Goal: Task Accomplishment & Management: Manage account settings

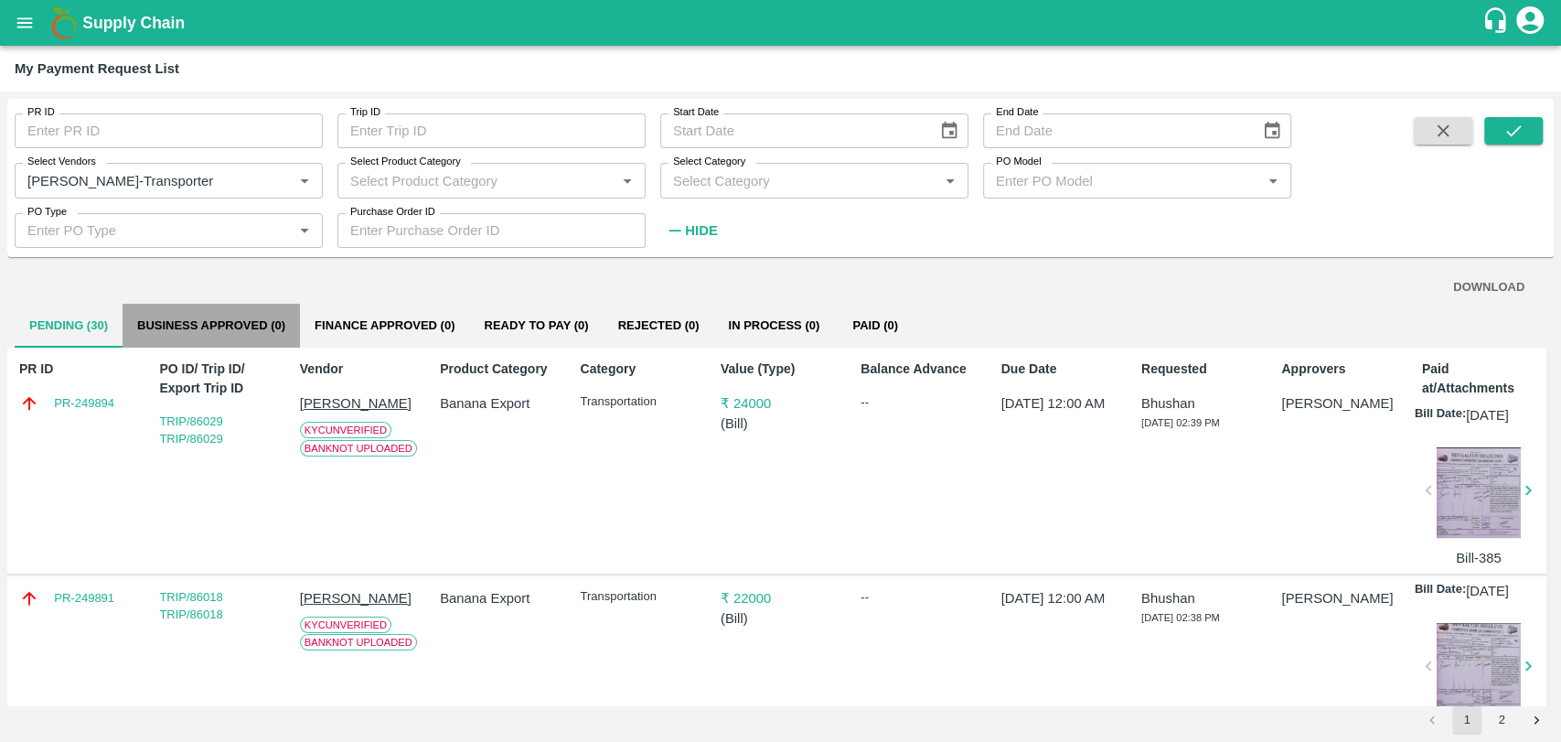
click at [219, 308] on button "Business Approved (0)" at bounding box center [211, 326] width 177 height 44
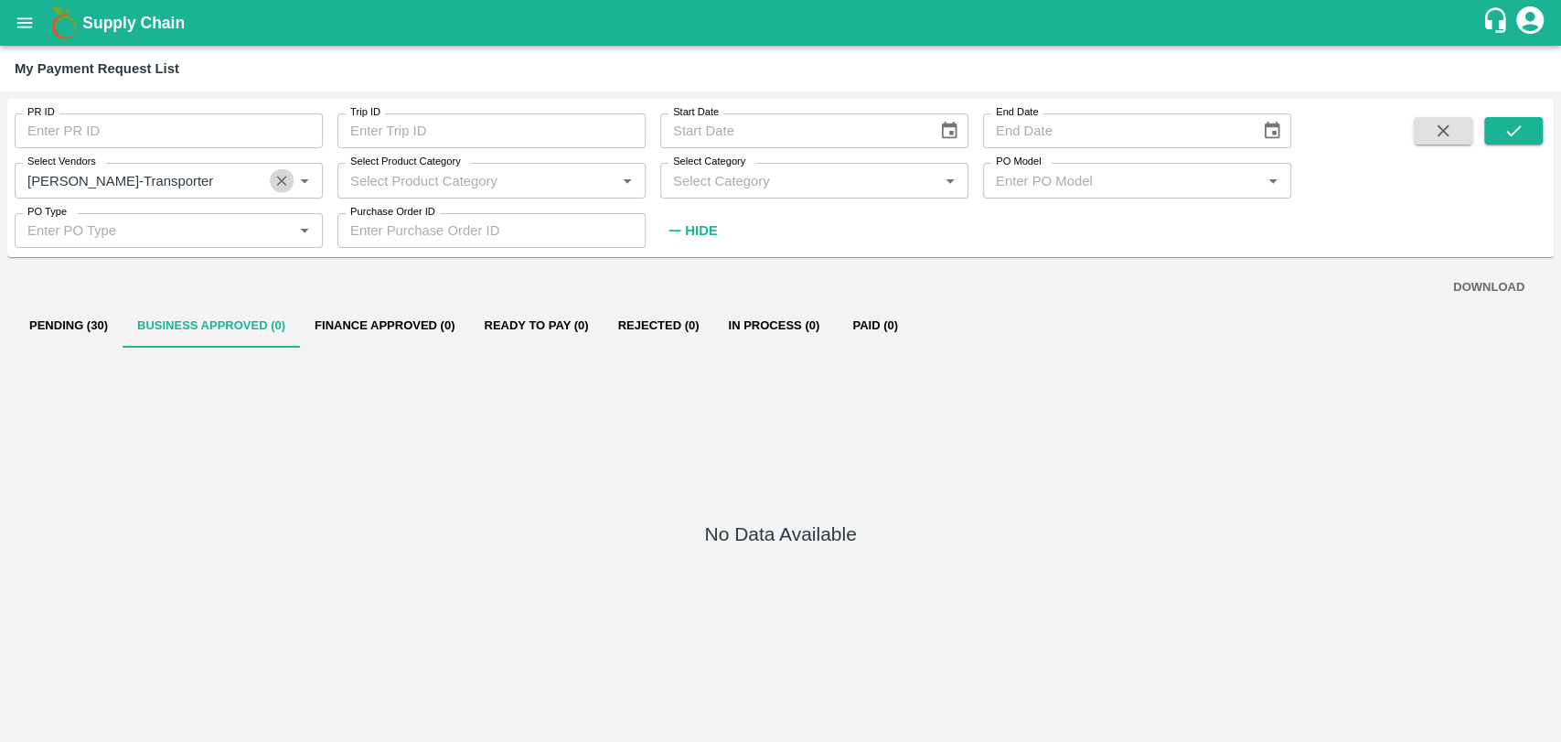
click at [286, 185] on icon "Clear" at bounding box center [281, 180] width 17 height 17
click at [365, 319] on button "Finance Approved (0)" at bounding box center [384, 326] width 169 height 44
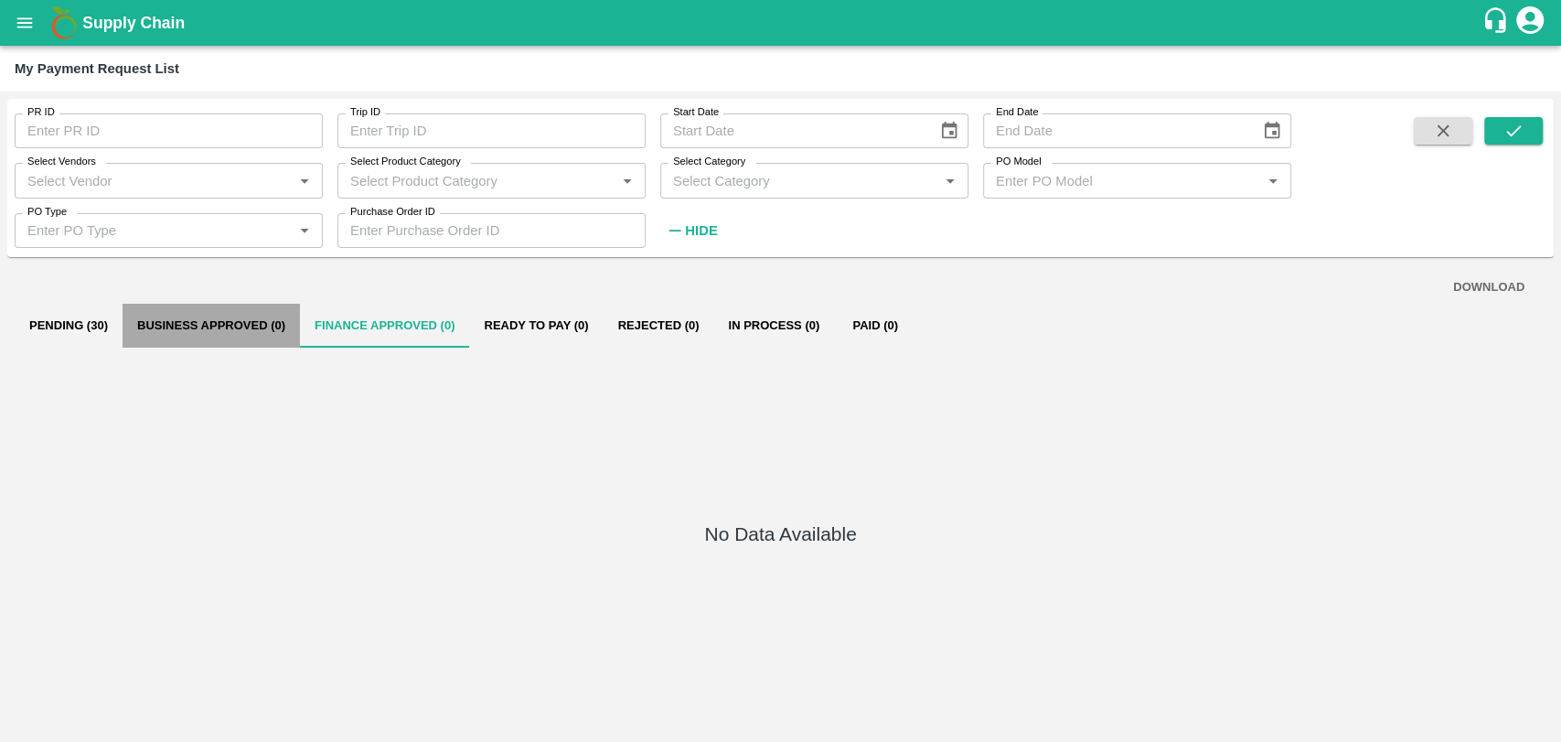
click at [233, 321] on button "Business Approved (0)" at bounding box center [211, 326] width 177 height 44
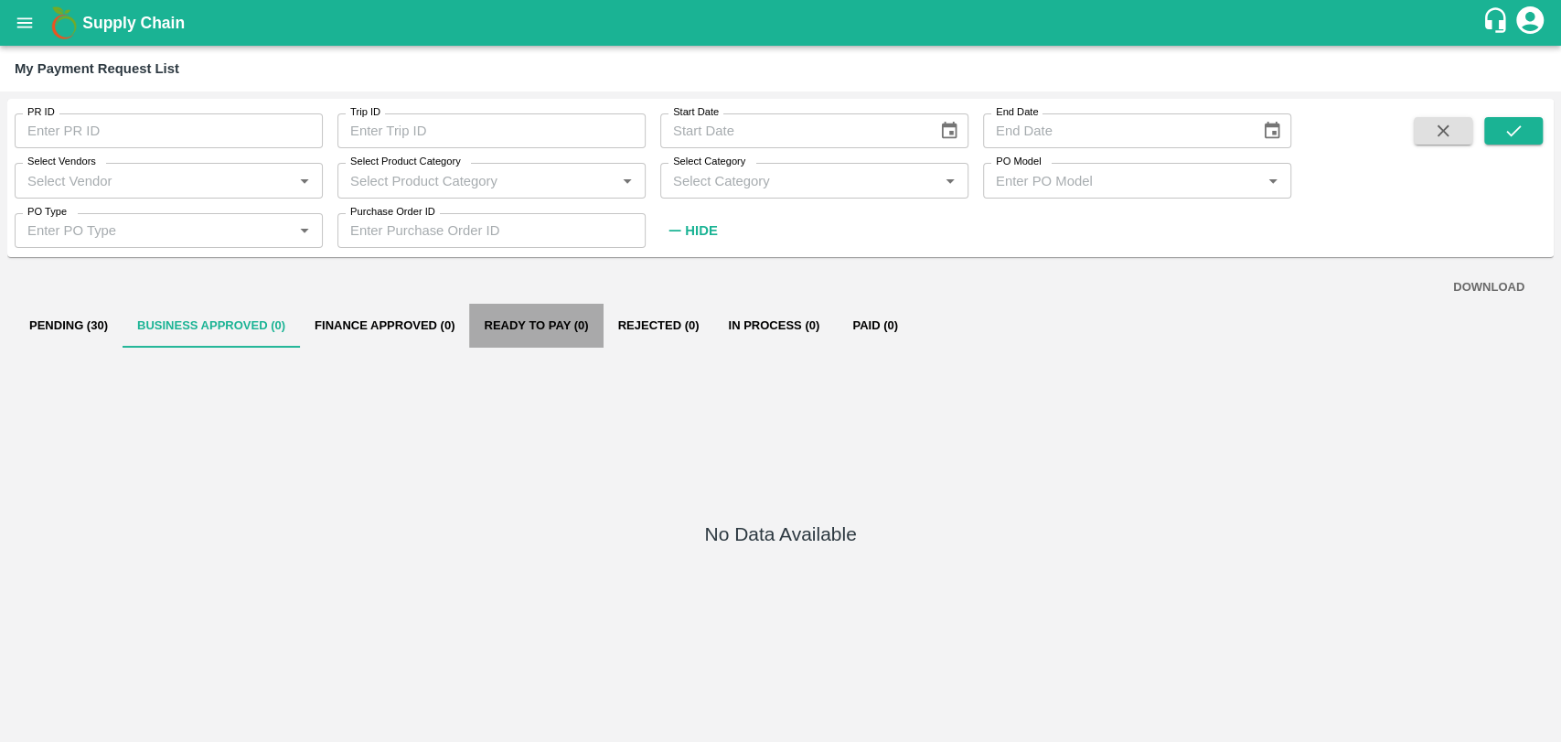
click at [519, 339] on button "Ready To Pay (0)" at bounding box center [536, 326] width 134 height 44
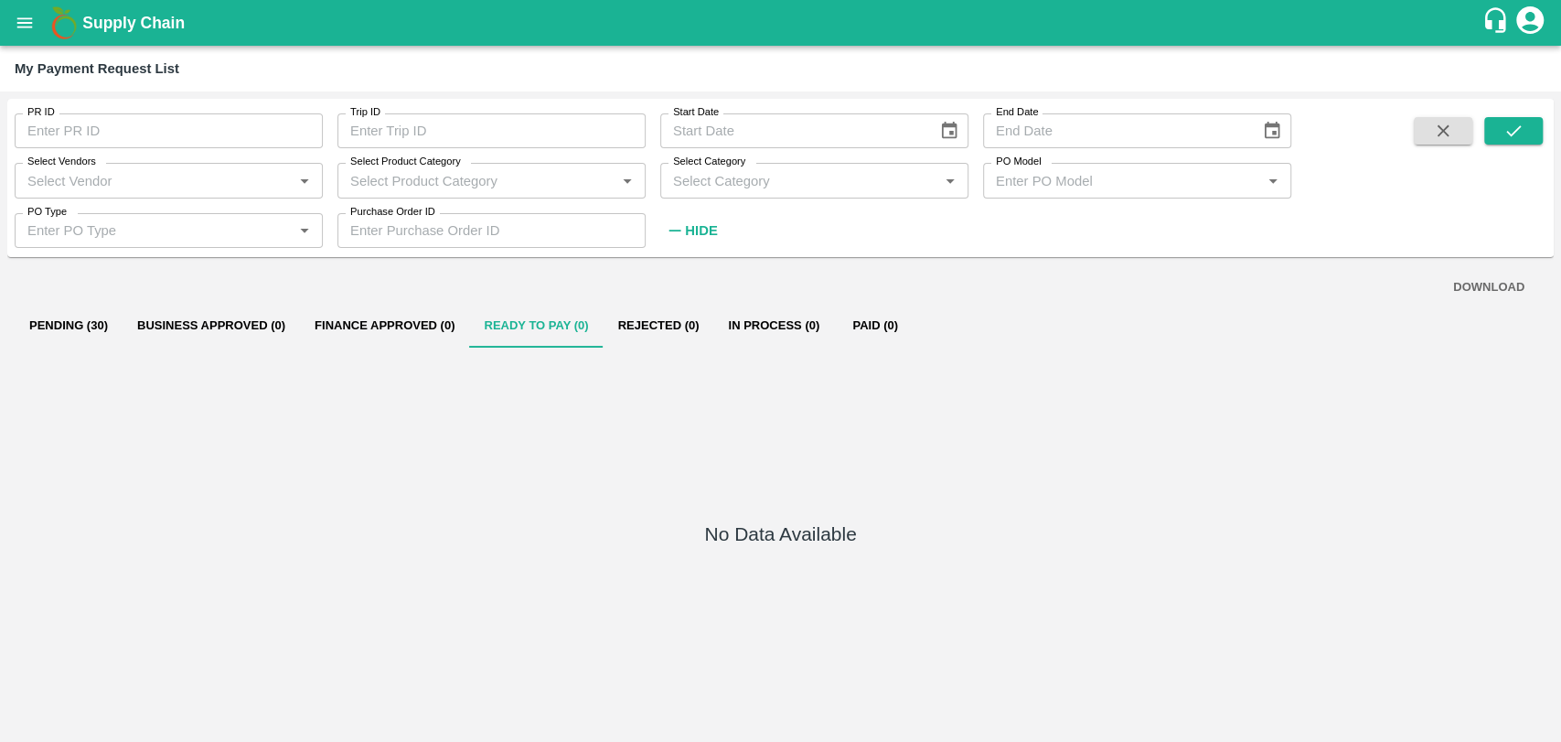
click at [16, 41] on button "open drawer" at bounding box center [25, 23] width 42 height 42
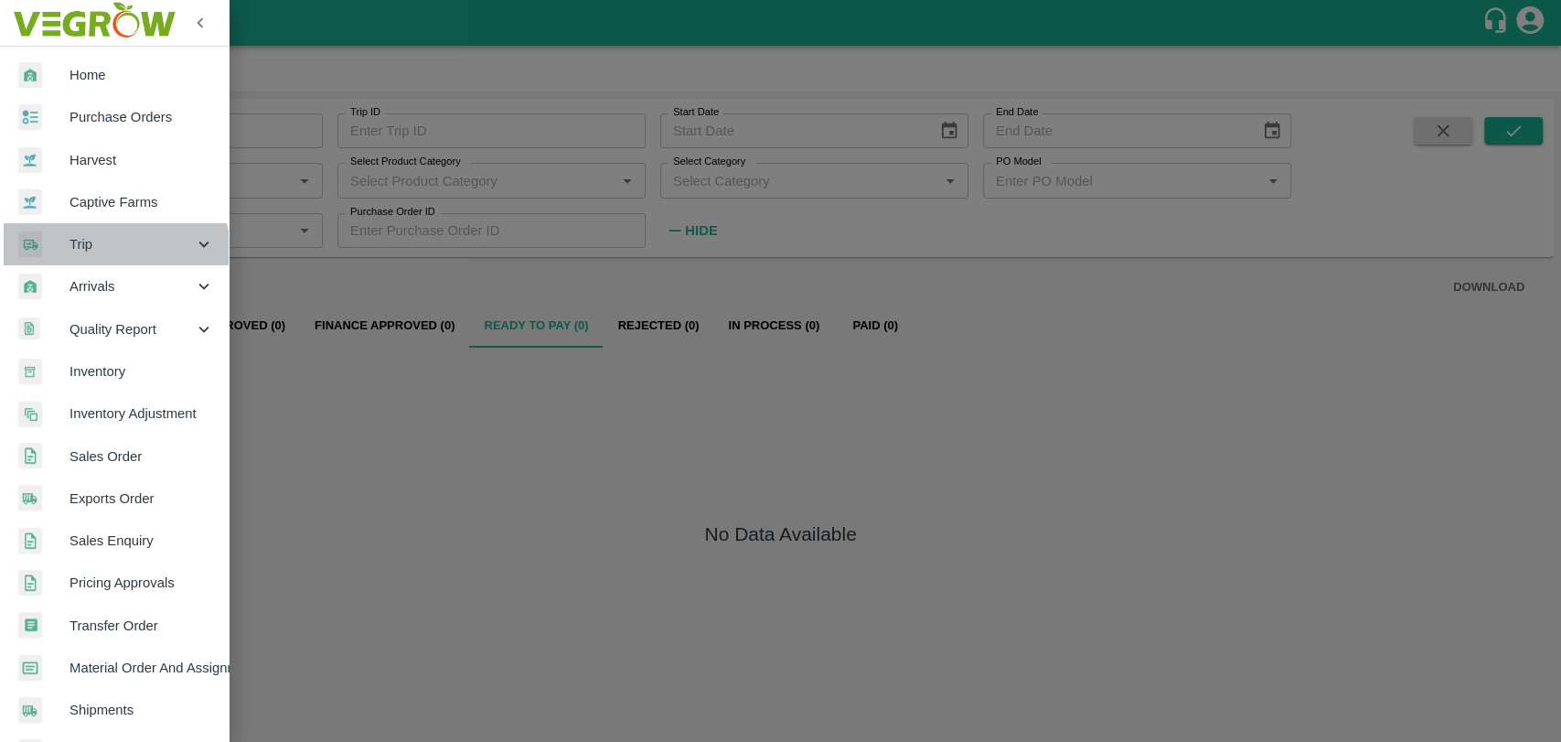
click at [107, 257] on div "Trip" at bounding box center [114, 244] width 229 height 42
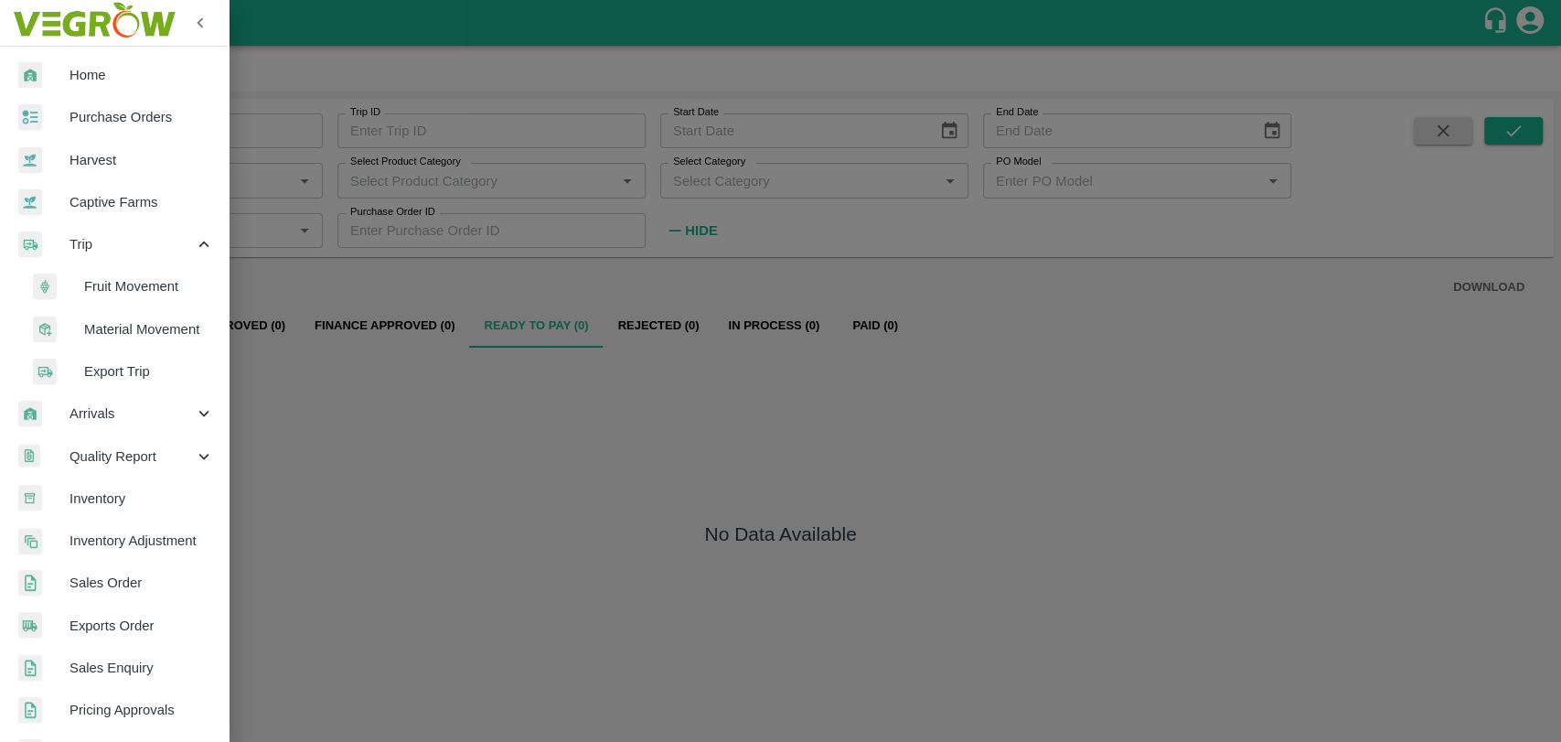
click at [112, 286] on span "Fruit Movement" at bounding box center [149, 286] width 130 height 20
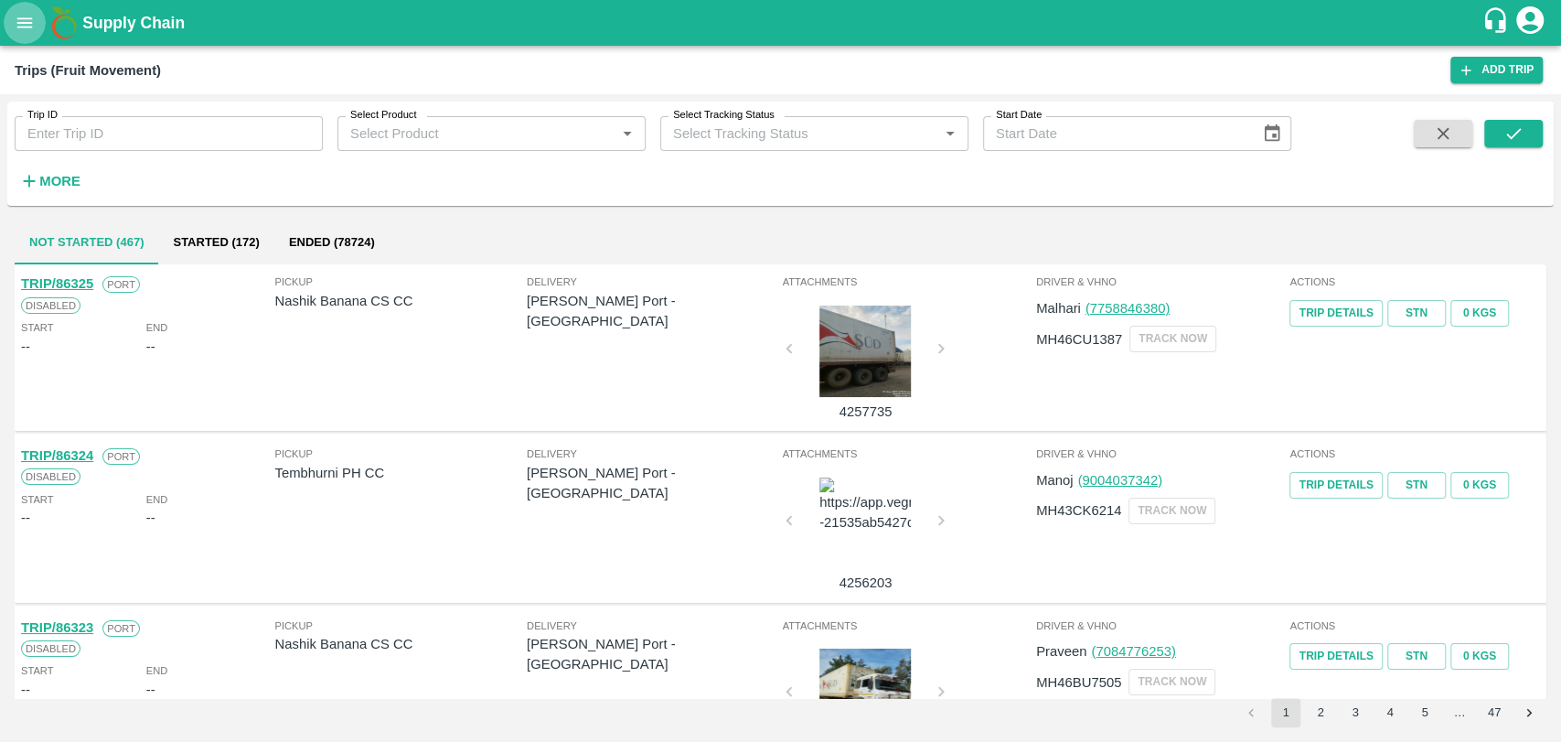
click at [33, 30] on icon "open drawer" at bounding box center [25, 23] width 20 height 20
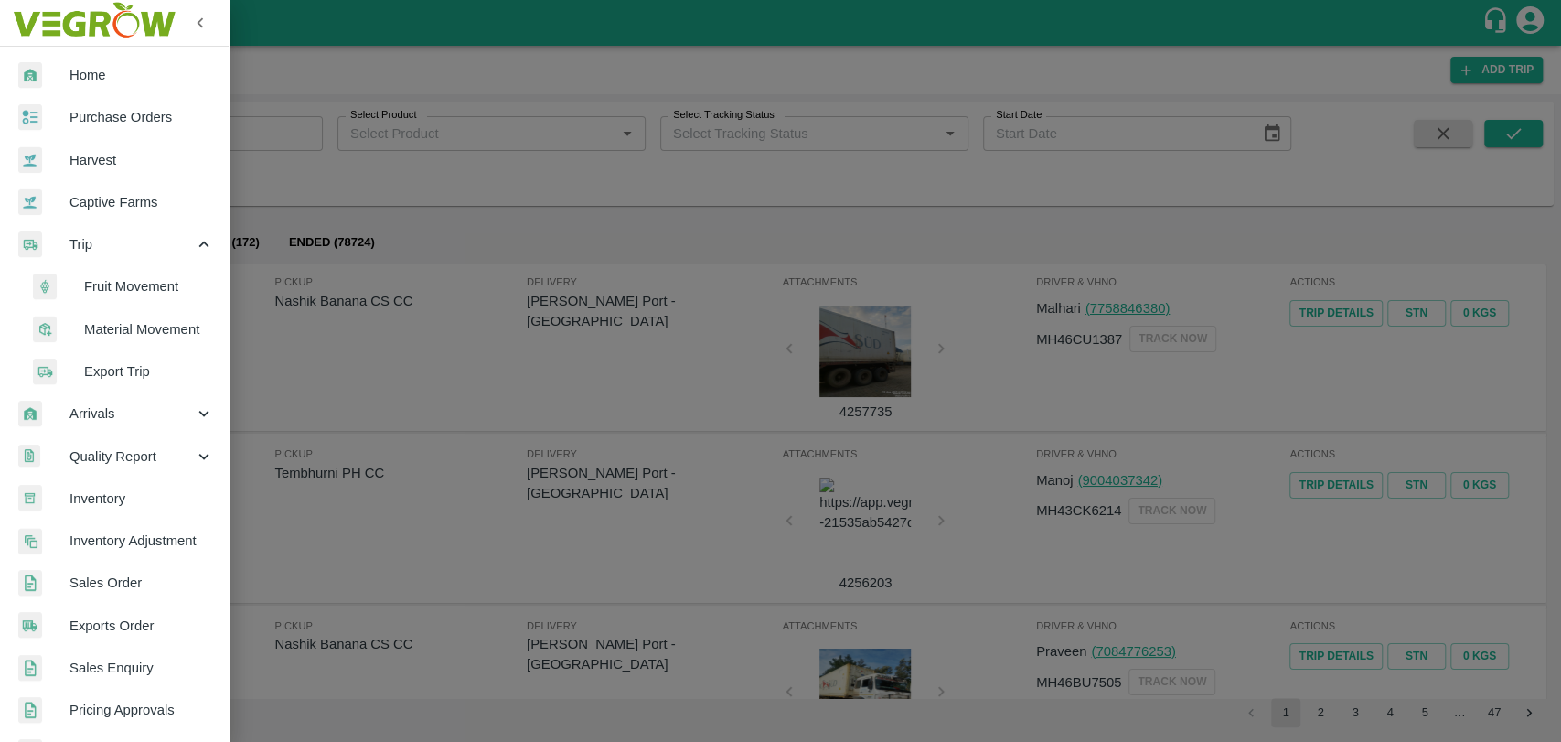
scroll to position [512, 0]
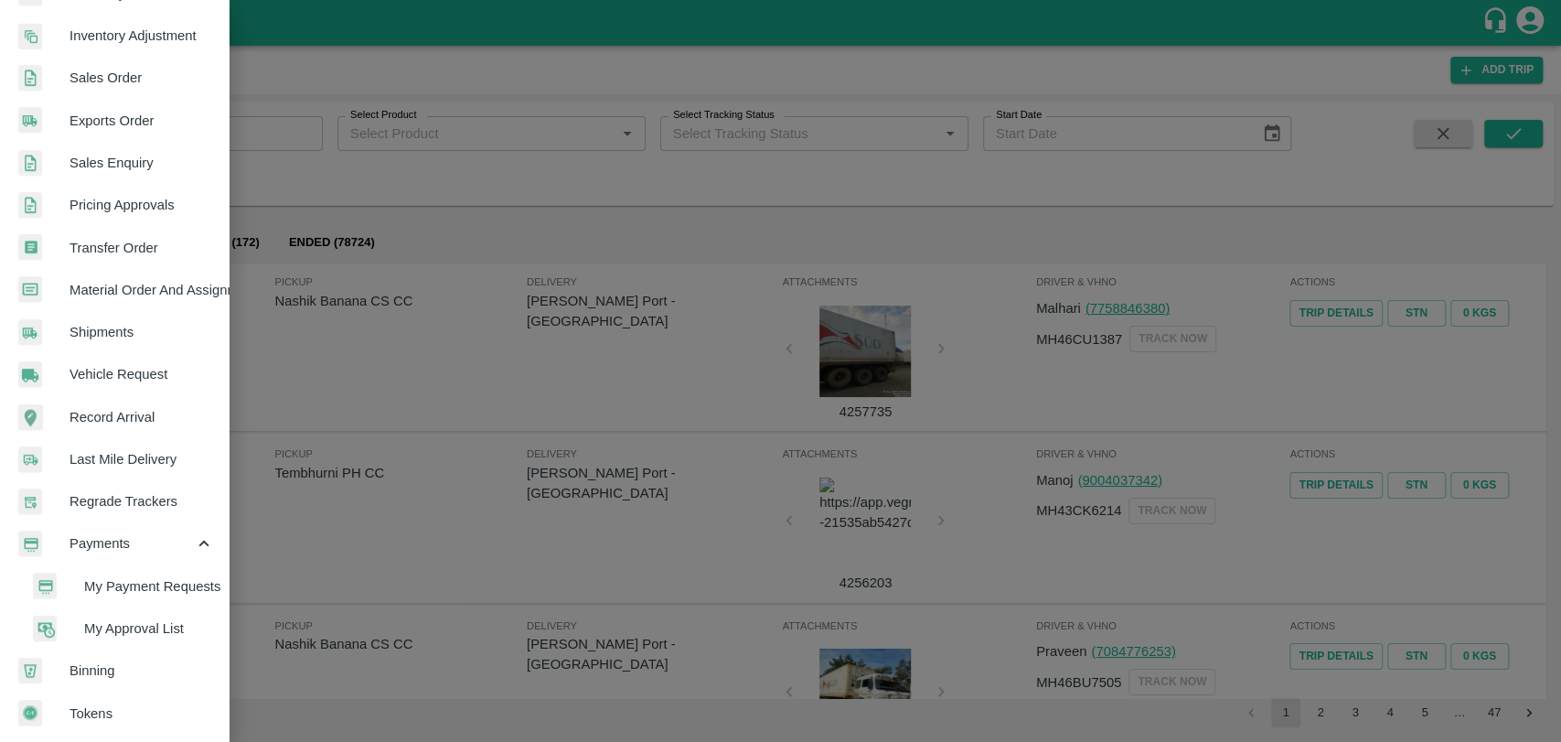
click at [131, 582] on span "My Payment Requests" at bounding box center [149, 586] width 130 height 20
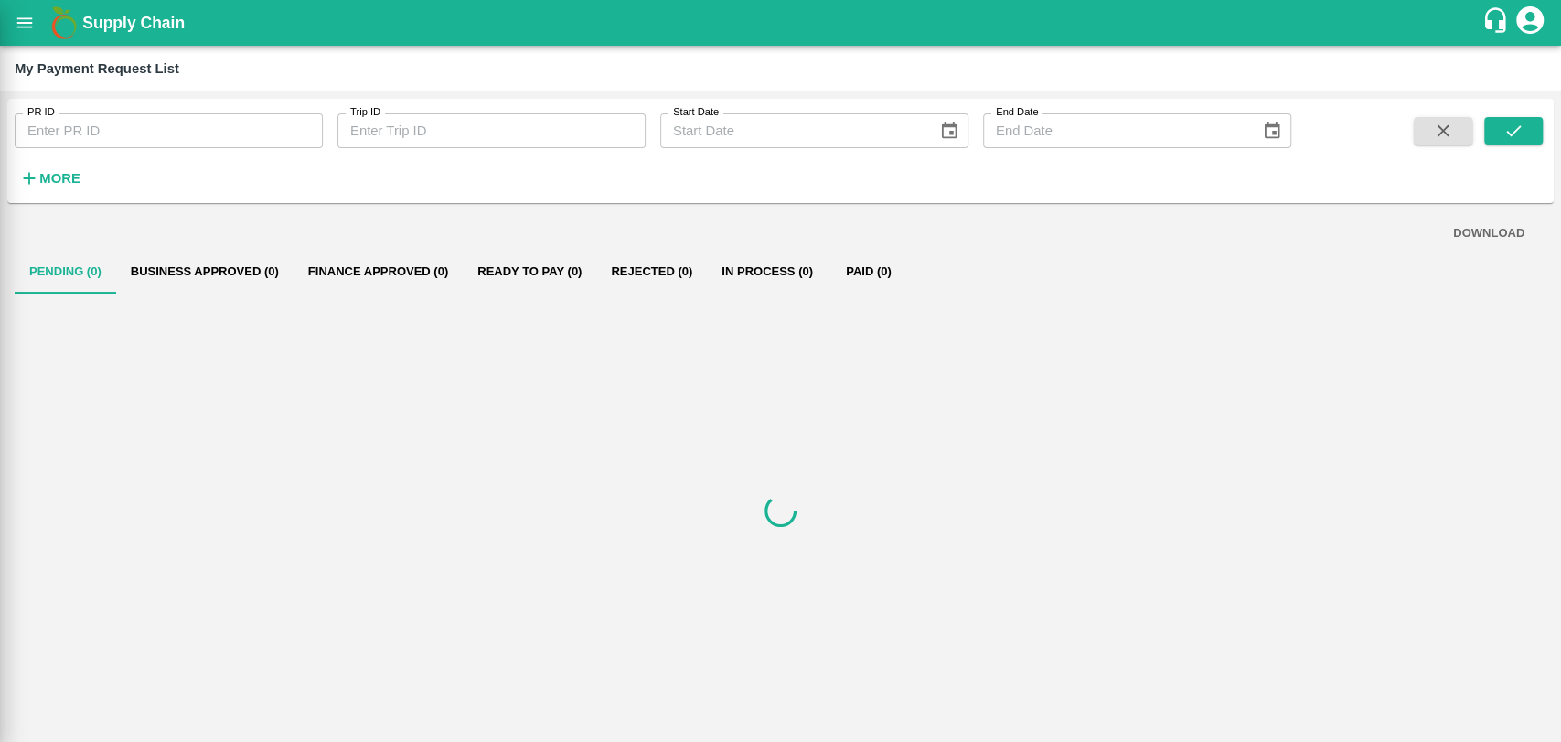
scroll to position [505, 0]
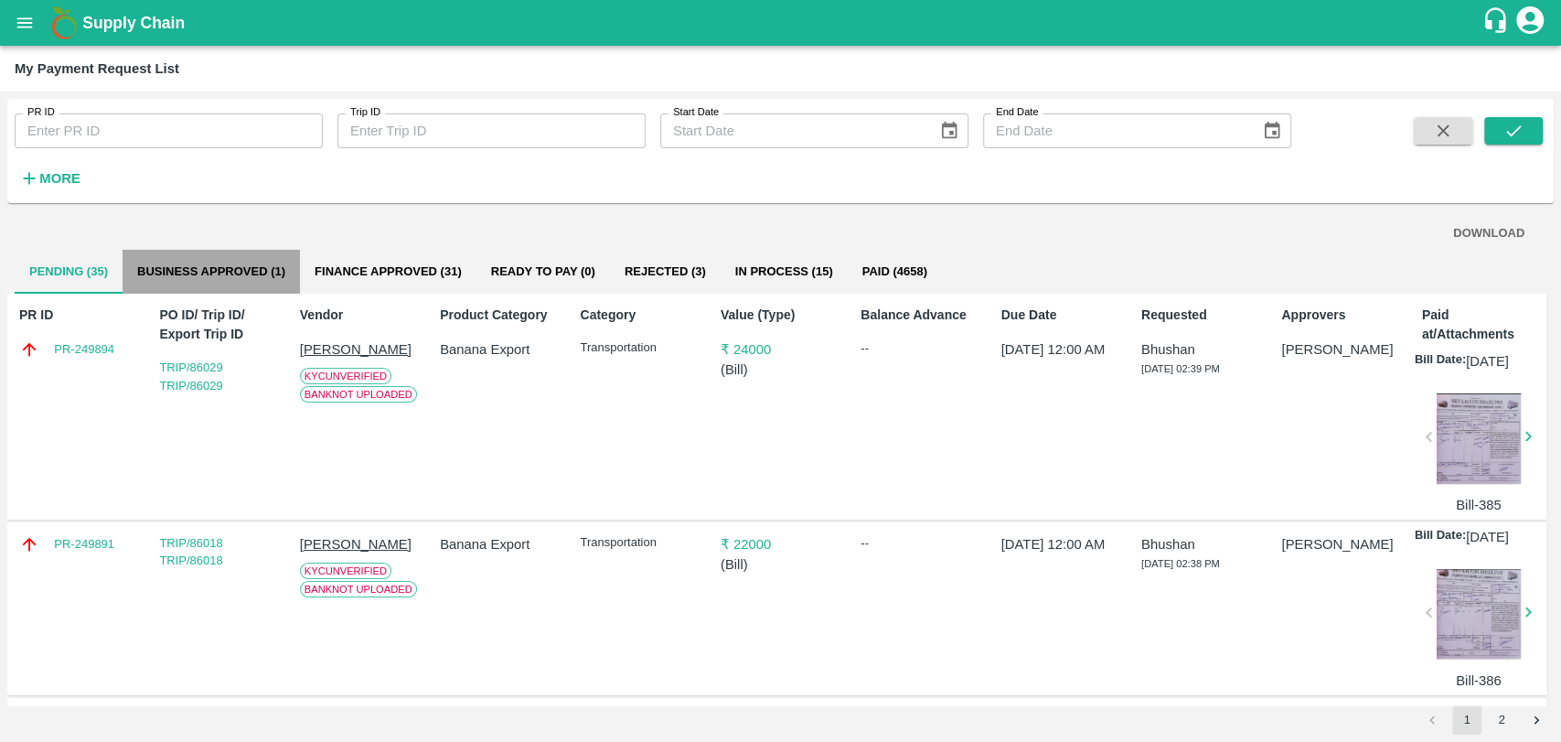
click at [168, 280] on button "Business Approved (1)" at bounding box center [211, 272] width 177 height 44
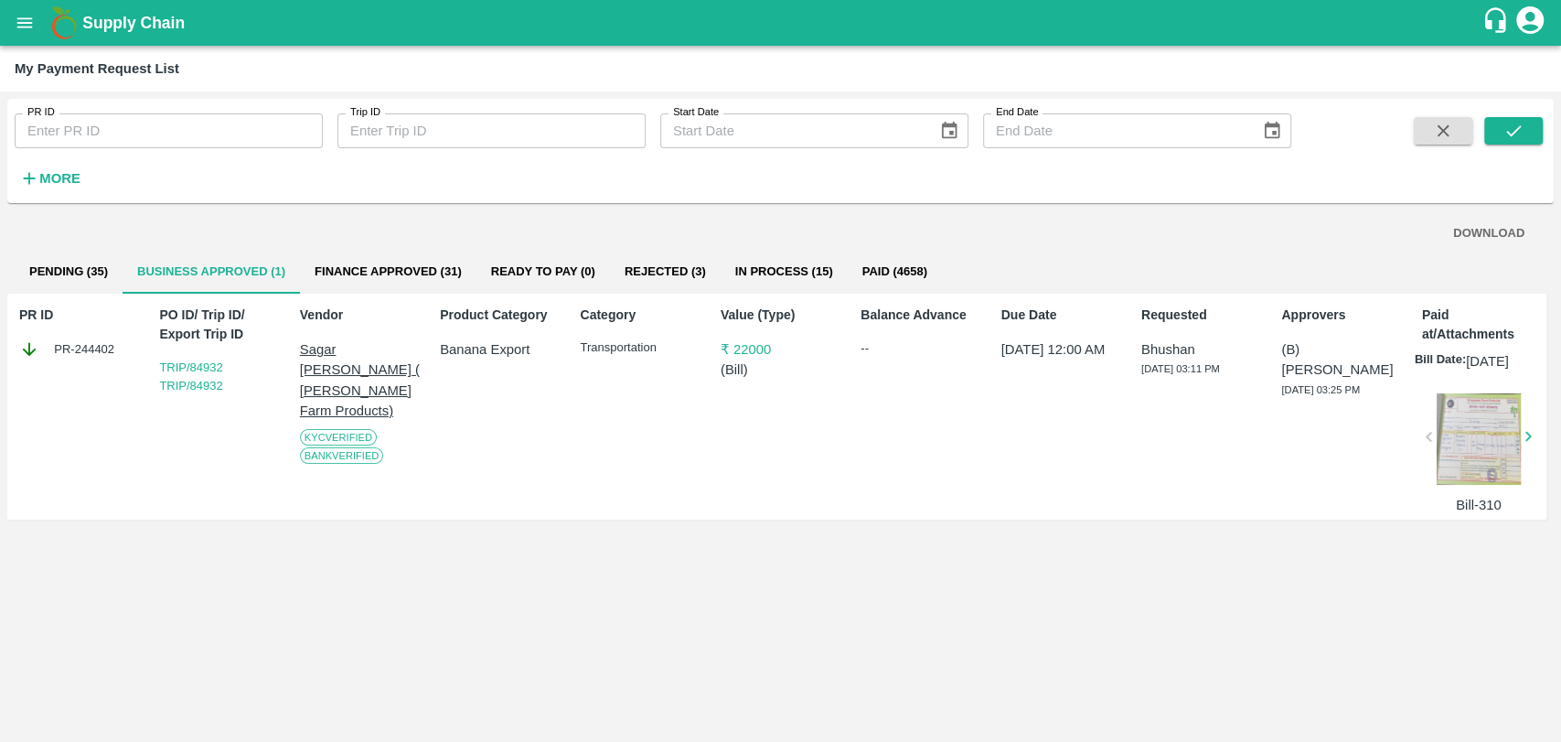
click at [65, 248] on div "DOWNLOAD" at bounding box center [780, 234] width 1502 height 32
click at [653, 272] on button "Rejected (3)" at bounding box center [665, 272] width 111 height 44
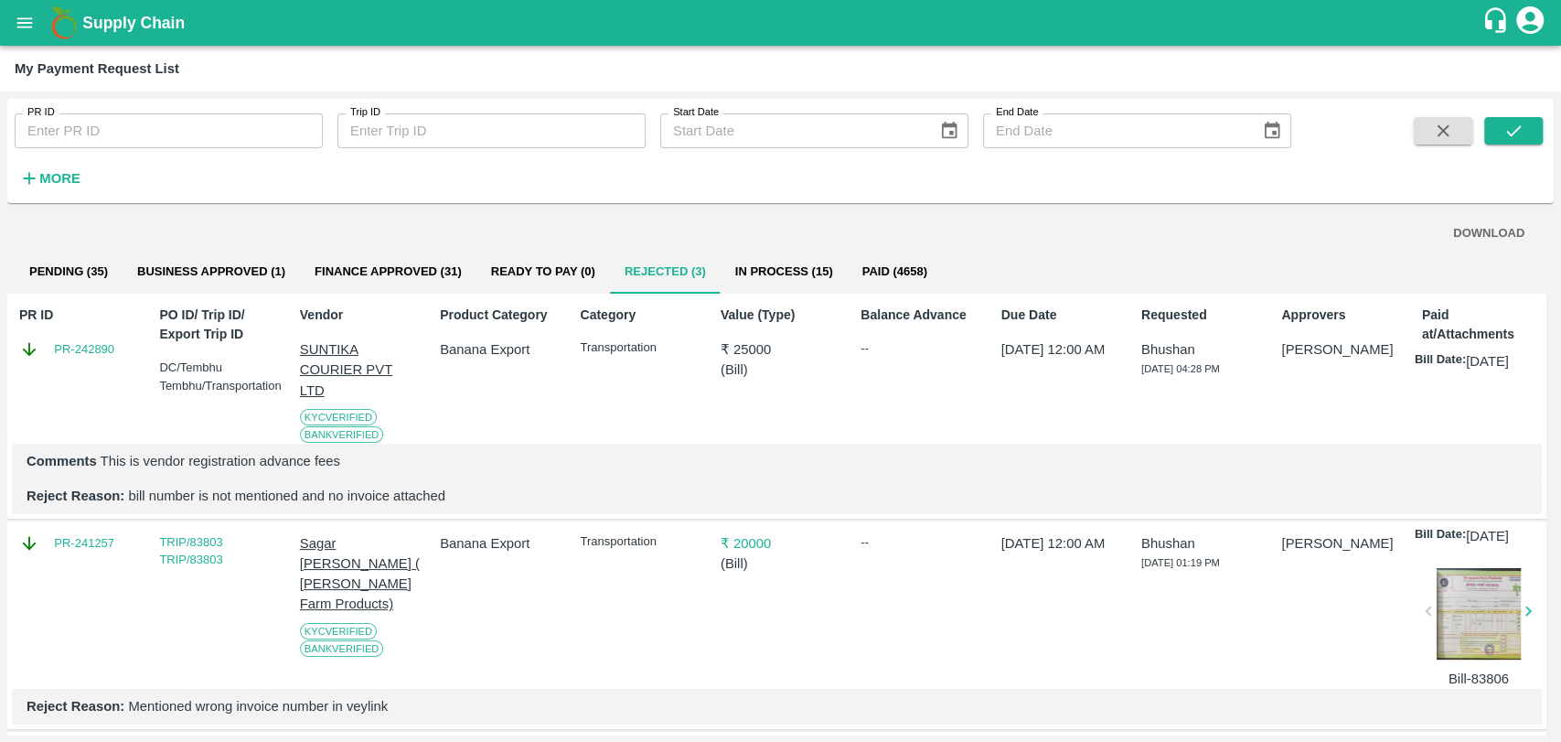
scroll to position [0, 3]
click at [97, 346] on link "PR-242890" at bounding box center [81, 349] width 60 height 18
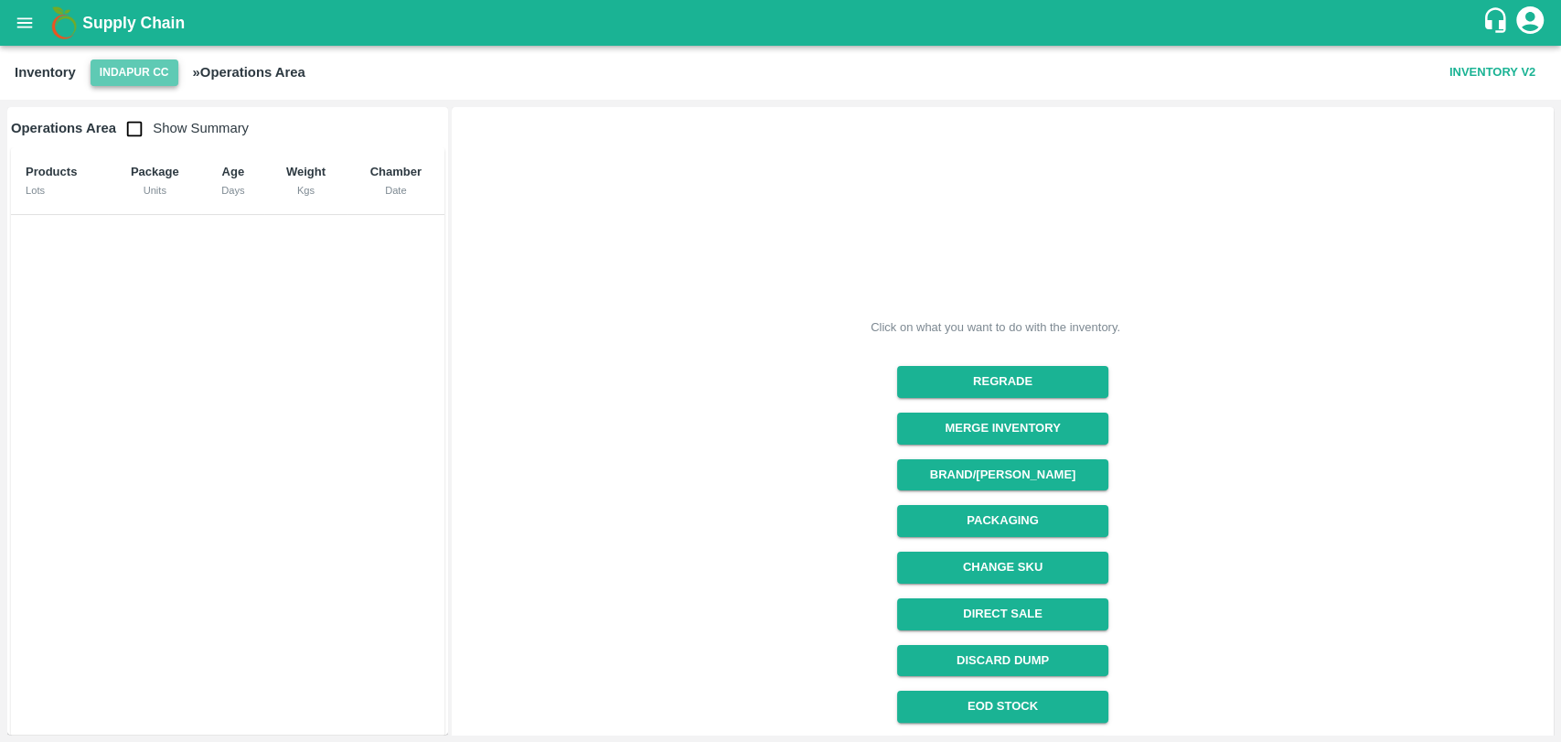
click at [133, 66] on button "Indapur CC" at bounding box center [135, 72] width 88 height 27
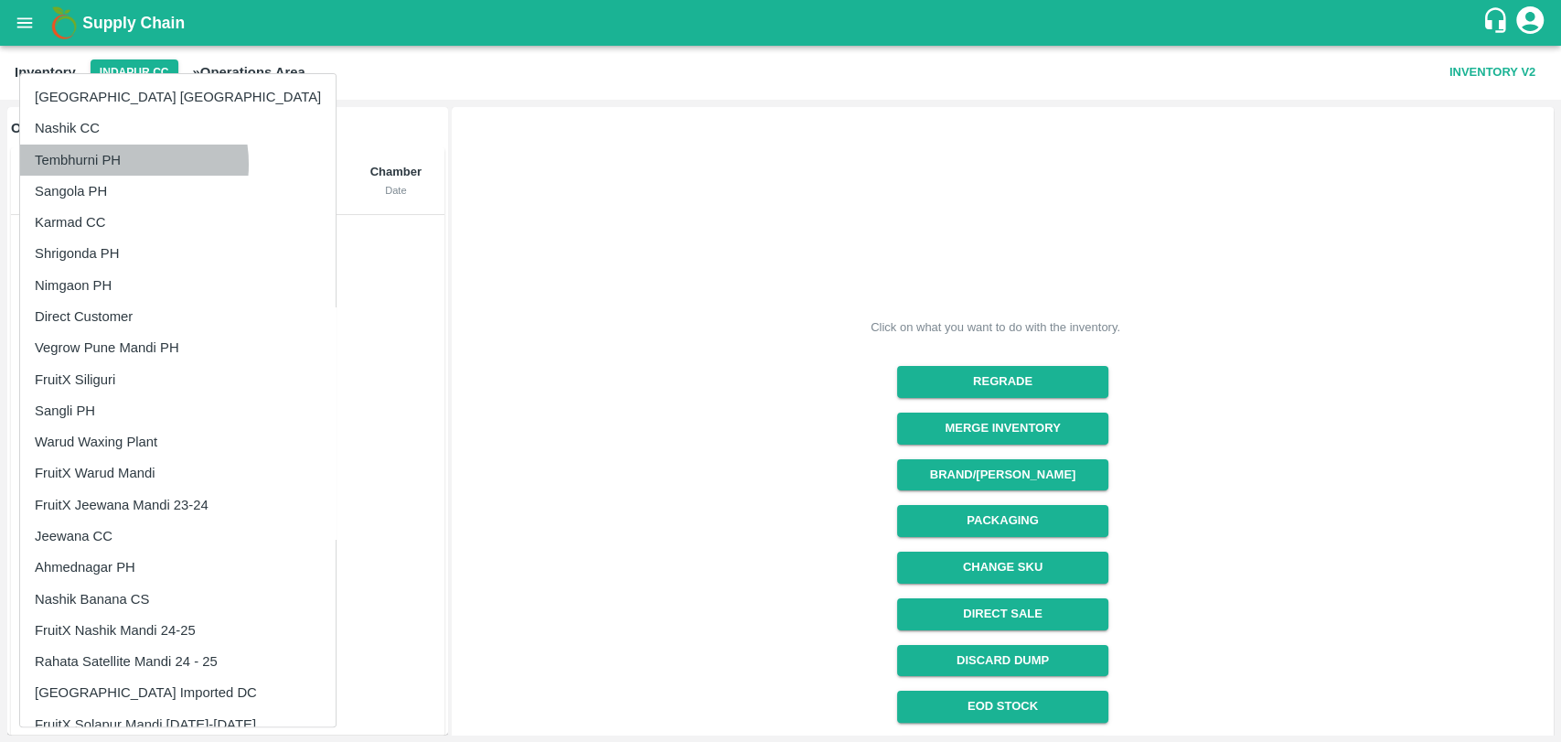
click at [110, 164] on li "Tembhurni PH" at bounding box center [177, 159] width 315 height 31
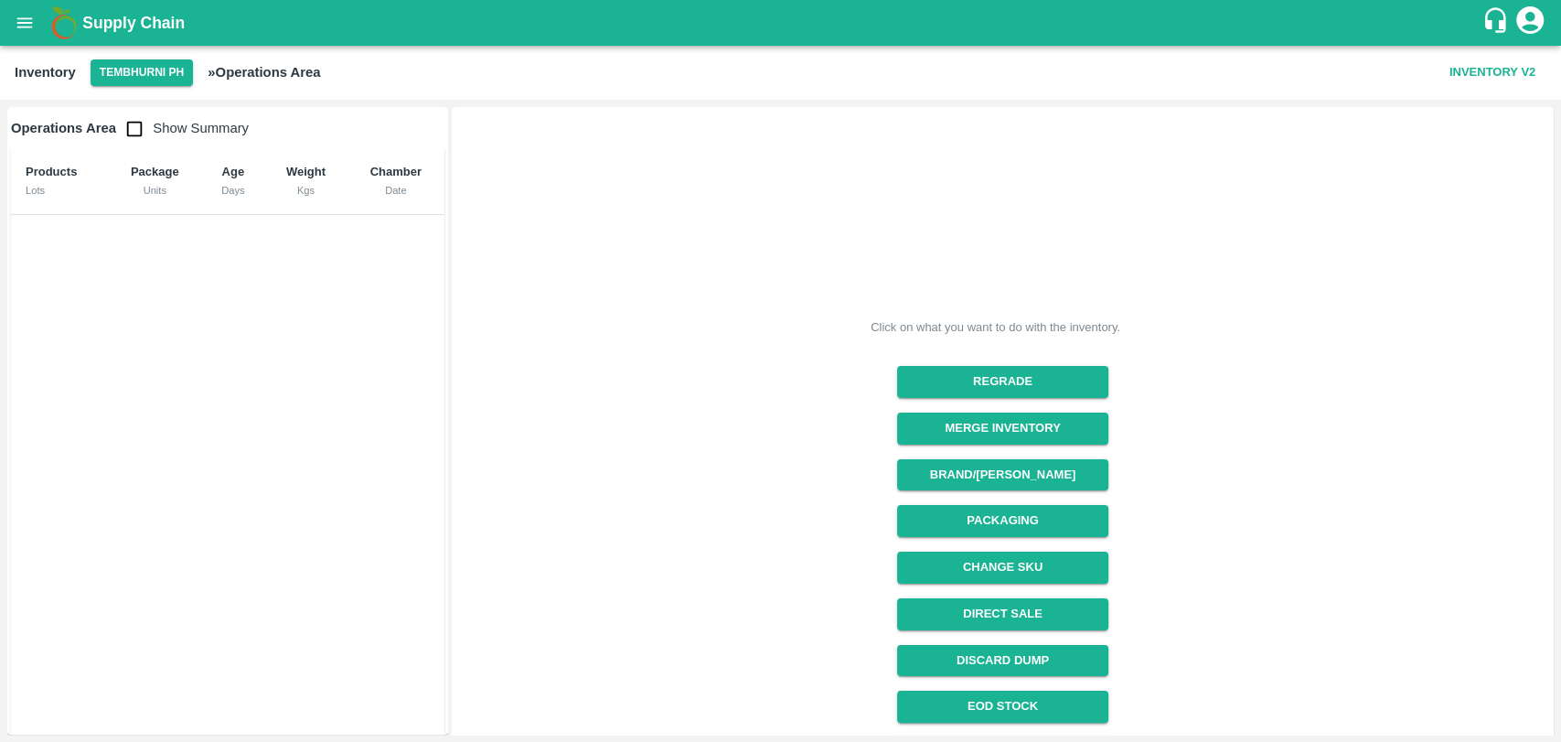
scroll to position [135, 0]
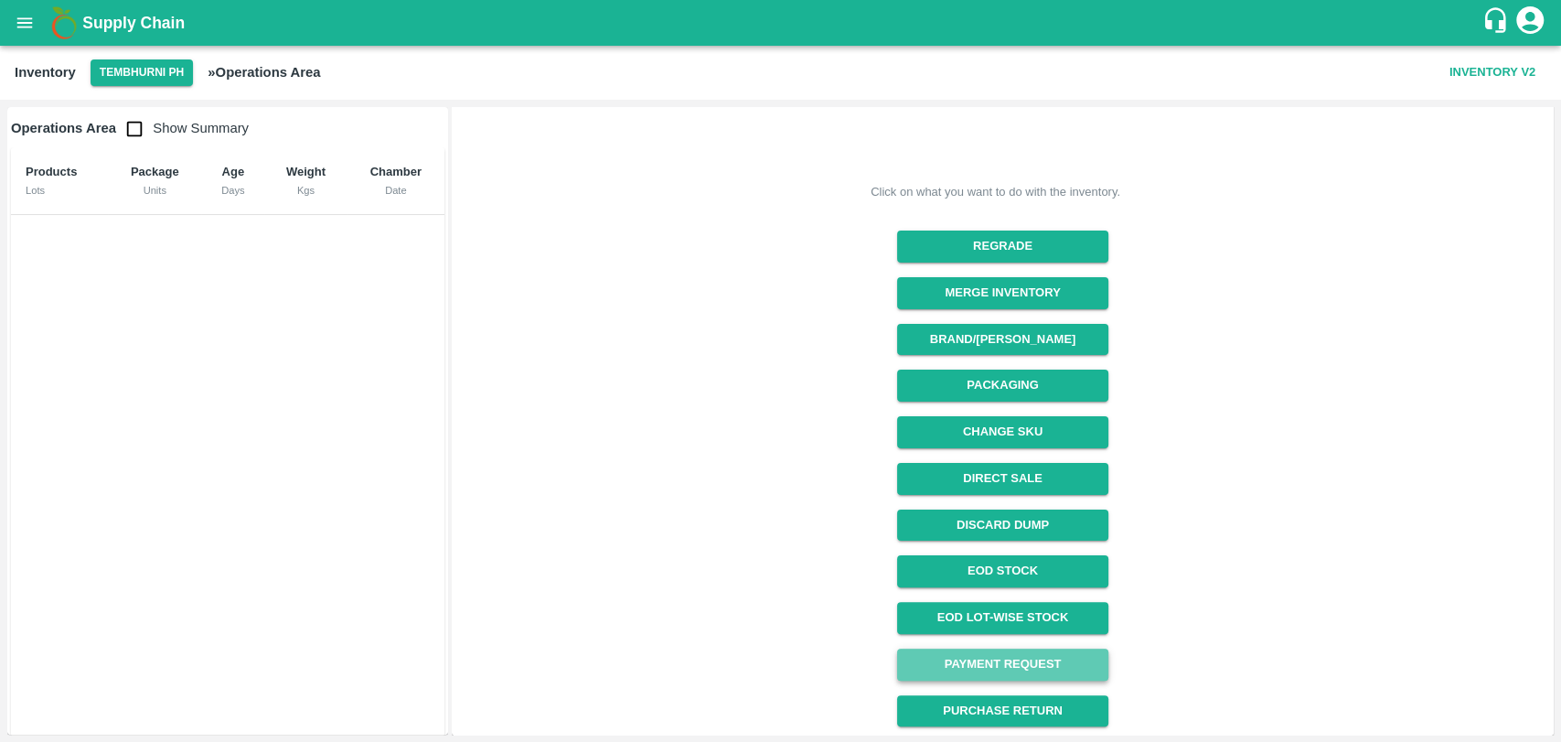
click at [1009, 669] on link "Payment Request" at bounding box center [1002, 664] width 211 height 32
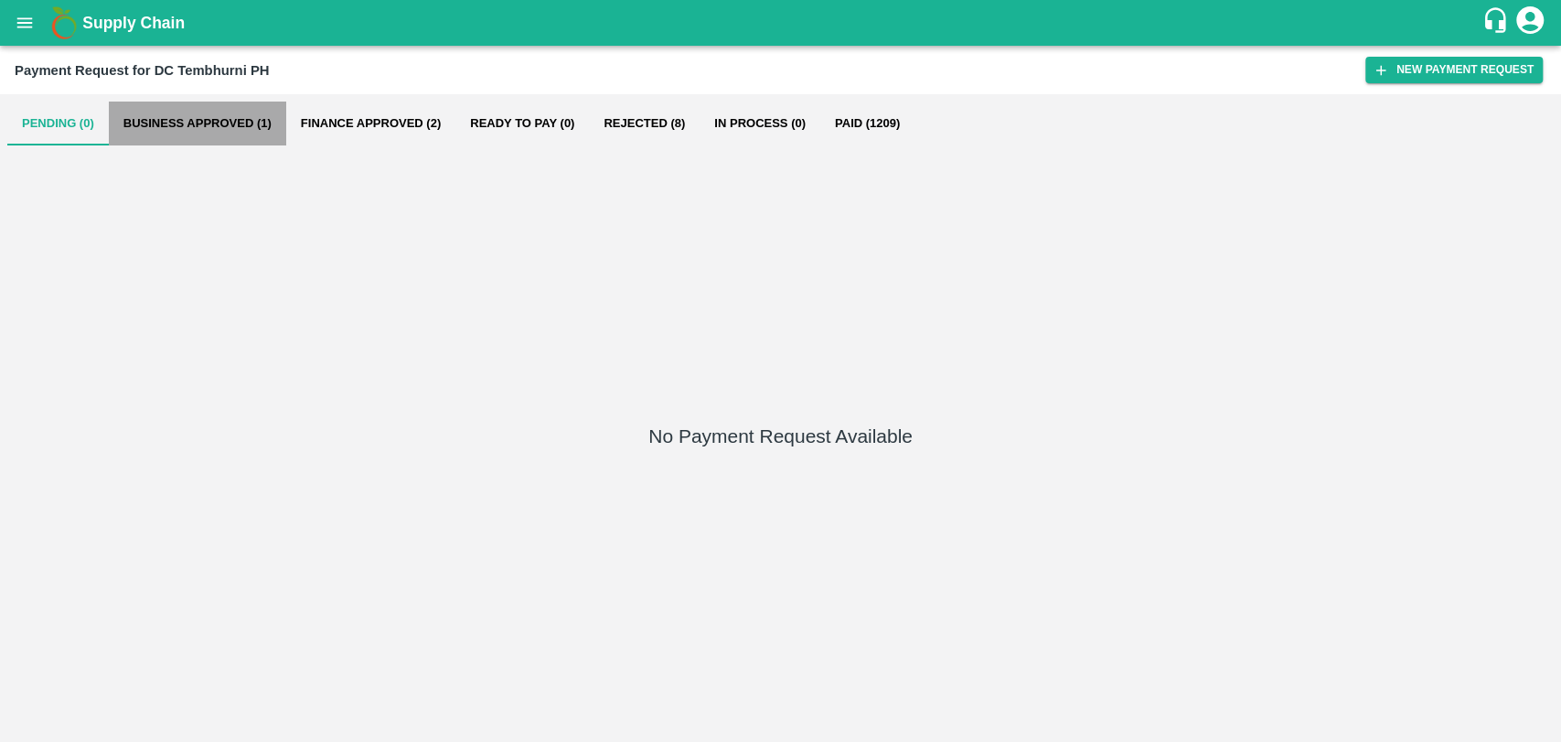
click at [205, 134] on button "Business Approved (1)" at bounding box center [197, 123] width 177 height 44
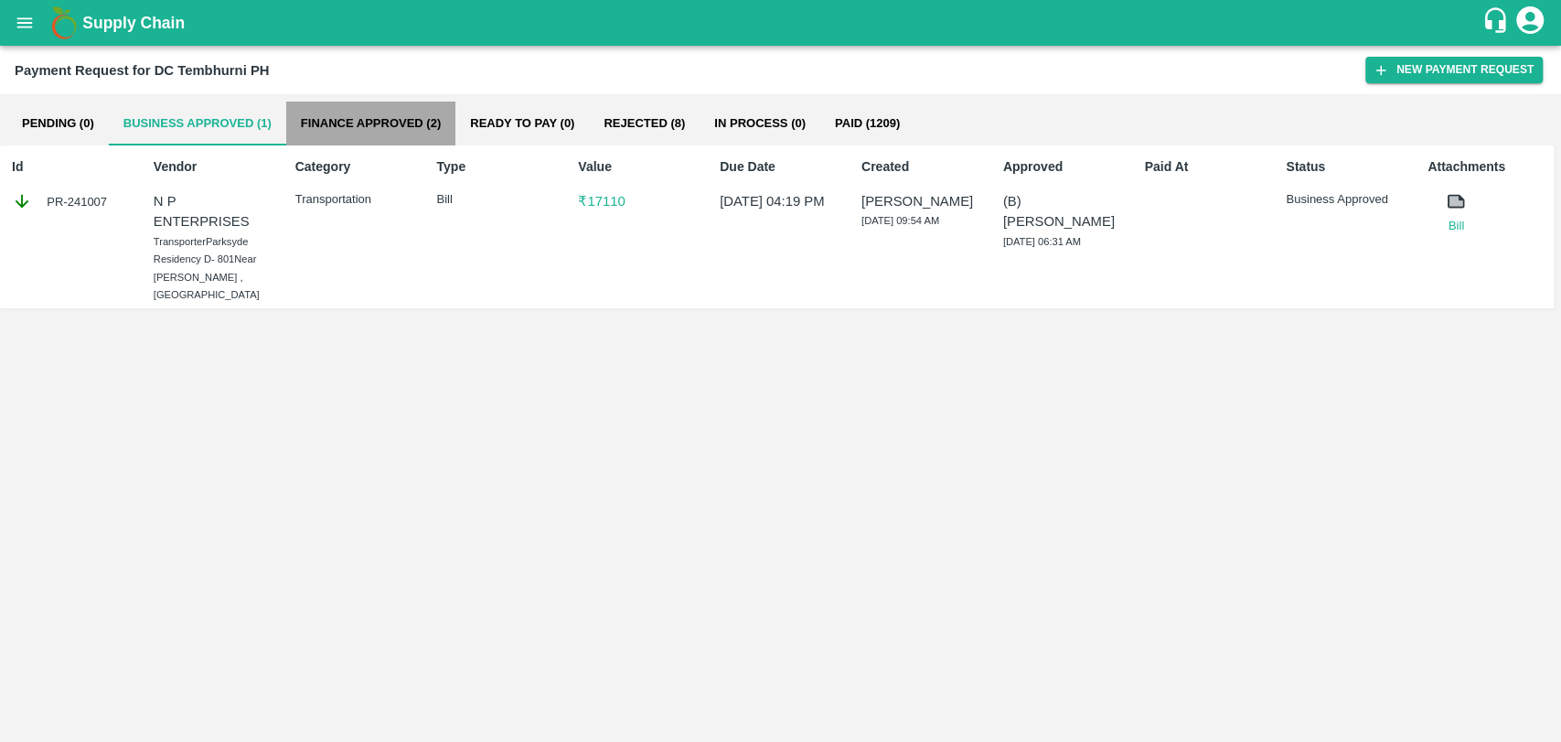
click at [361, 107] on button "Finance Approved (2)" at bounding box center [370, 123] width 169 height 44
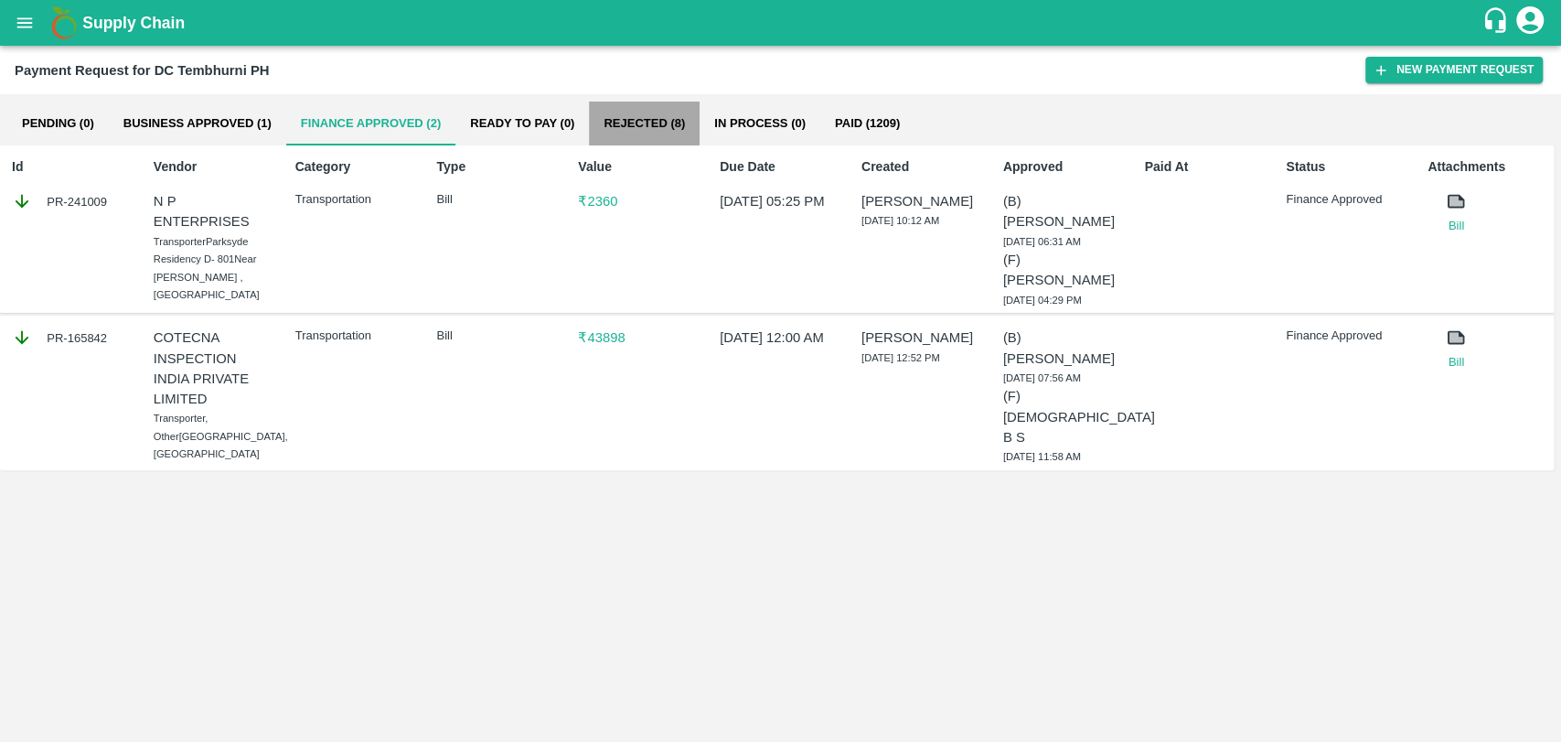
click at [642, 128] on button "Rejected (8)" at bounding box center [644, 123] width 111 height 44
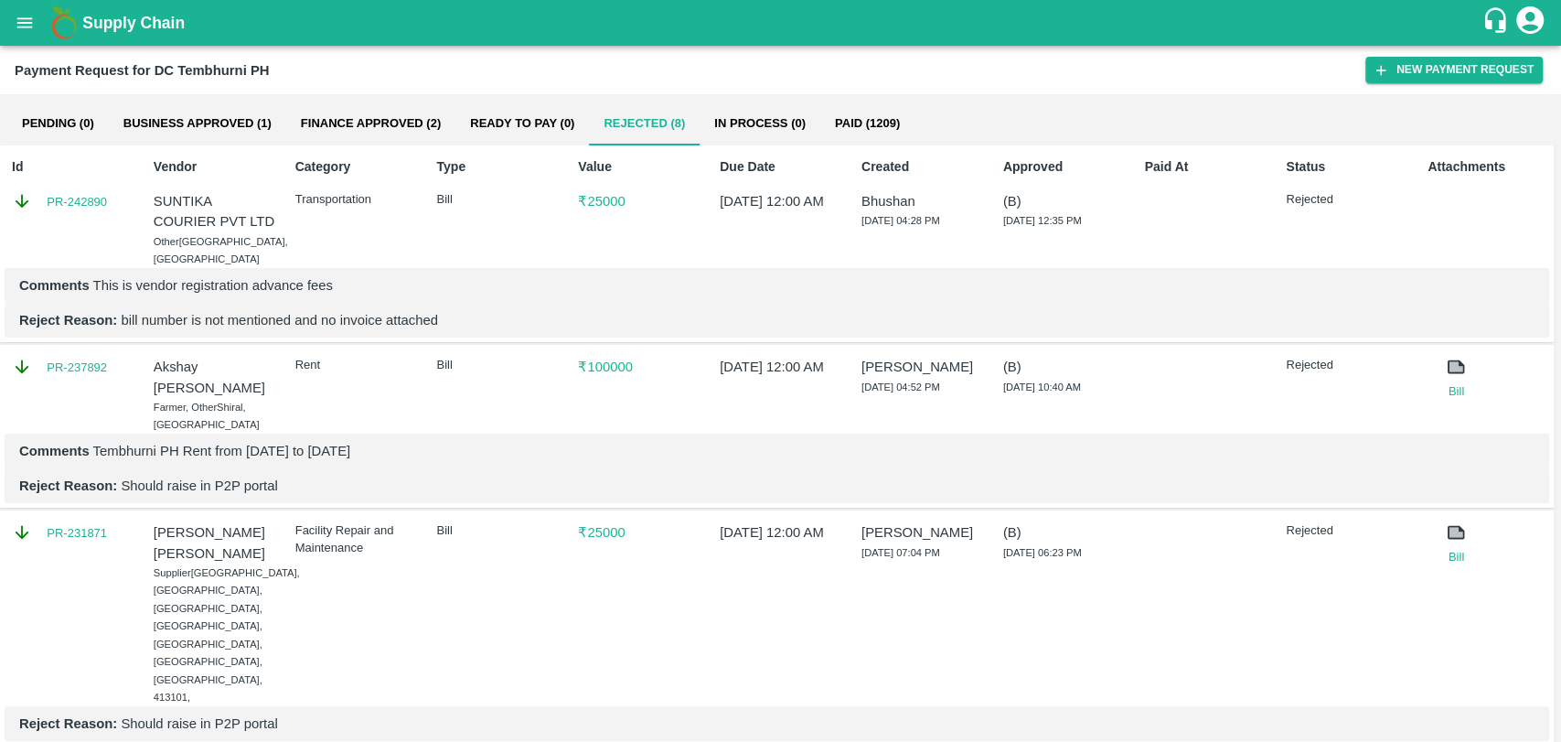
click at [73, 190] on div "Id PR-242890" at bounding box center [69, 209] width 129 height 118
click at [82, 211] on div "PR-242890" at bounding box center [73, 201] width 122 height 20
click at [87, 201] on link "PR-242890" at bounding box center [77, 202] width 60 height 18
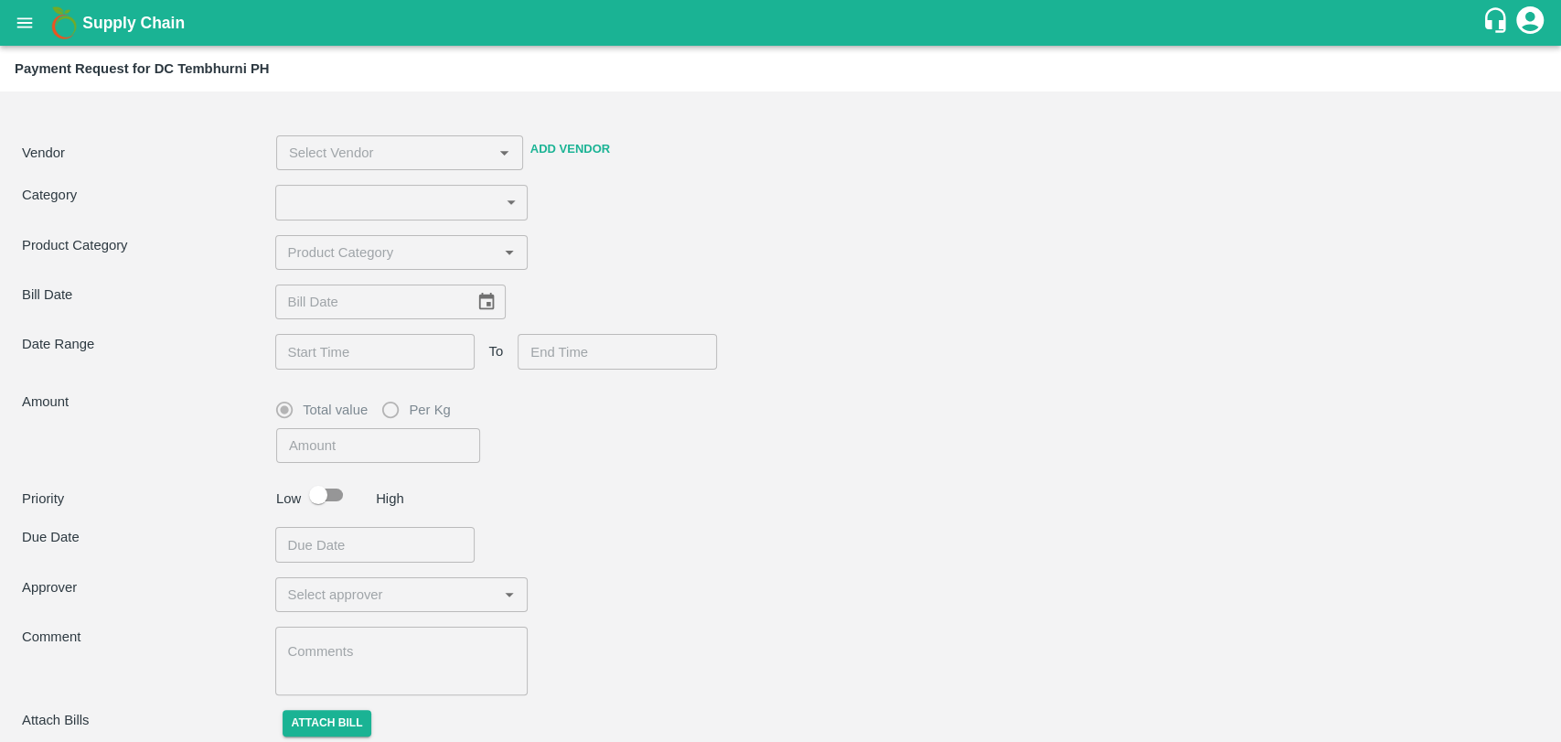
type input "4"
type input "25000"
type textarea "This is vendor registration advance fees"
type input "SUNTIKA COURIER PVT LTD -9223494949(Other)"
type input "[DATE]"
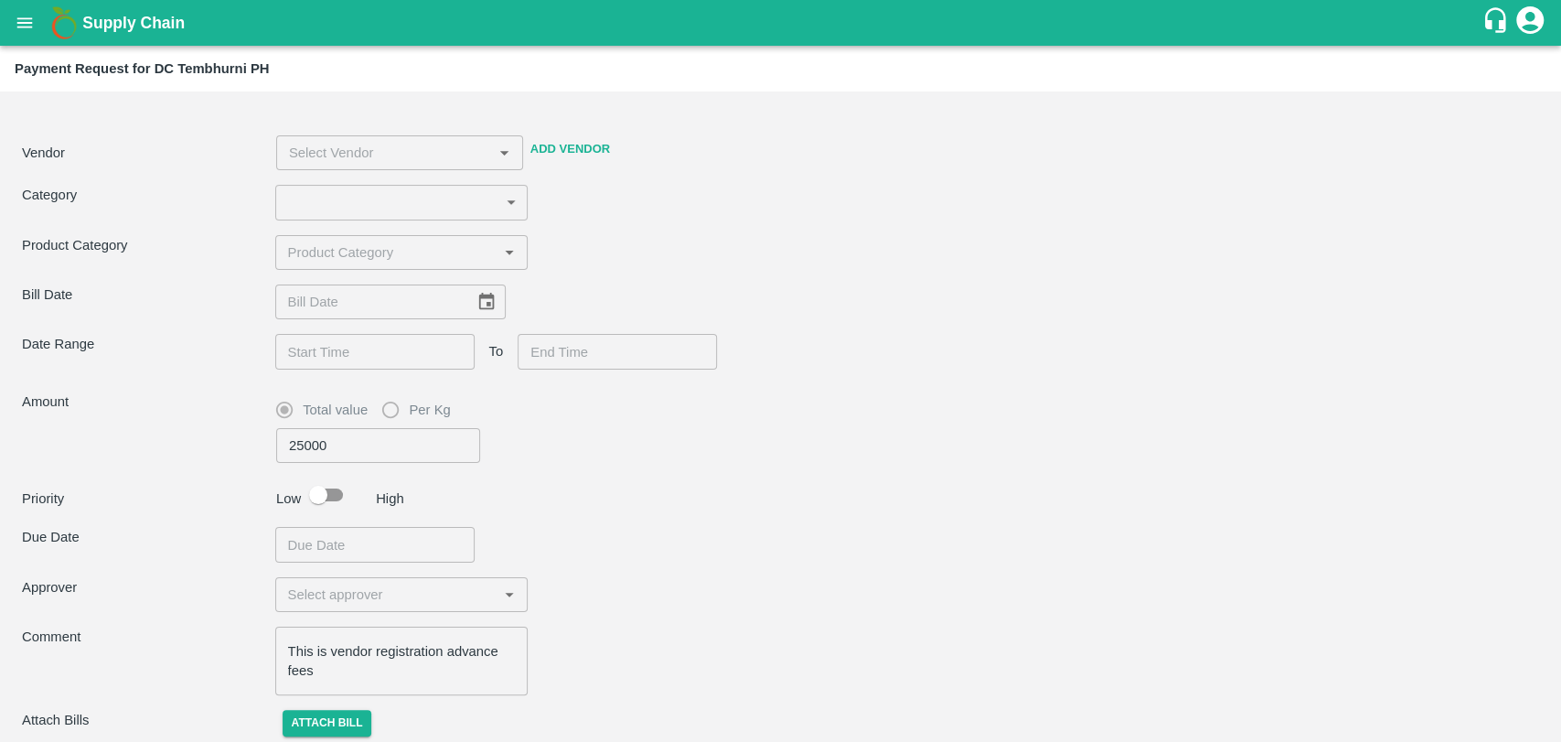
type input "[DATE] 12:00 AM"
type input "17/07/2025 12:00 AM"
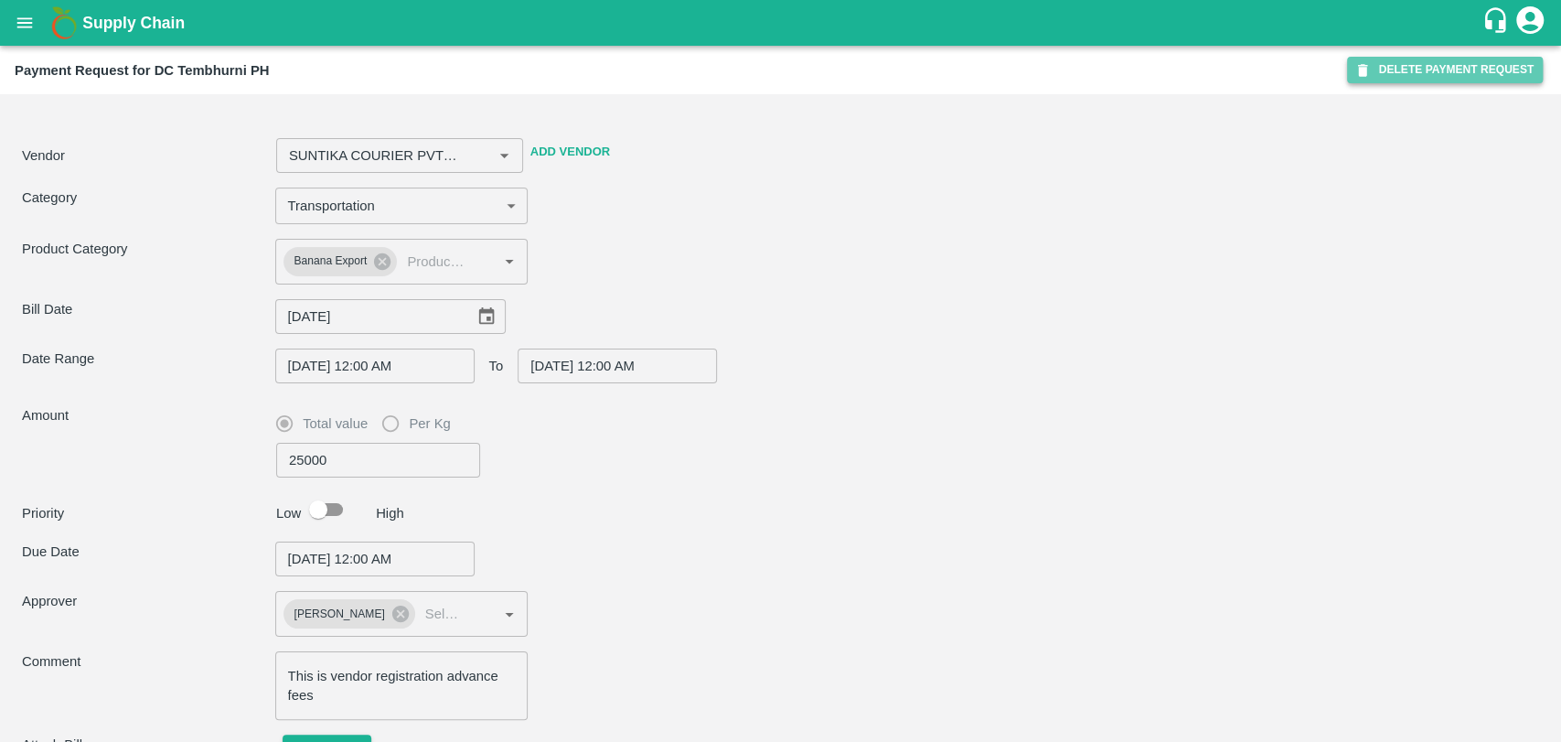
click at [1403, 57] on button "DELETE PAYMENT REQUEST" at bounding box center [1445, 70] width 196 height 27
type input "SUNTIKA COURIER PVT LTD -9223494949(Other)"
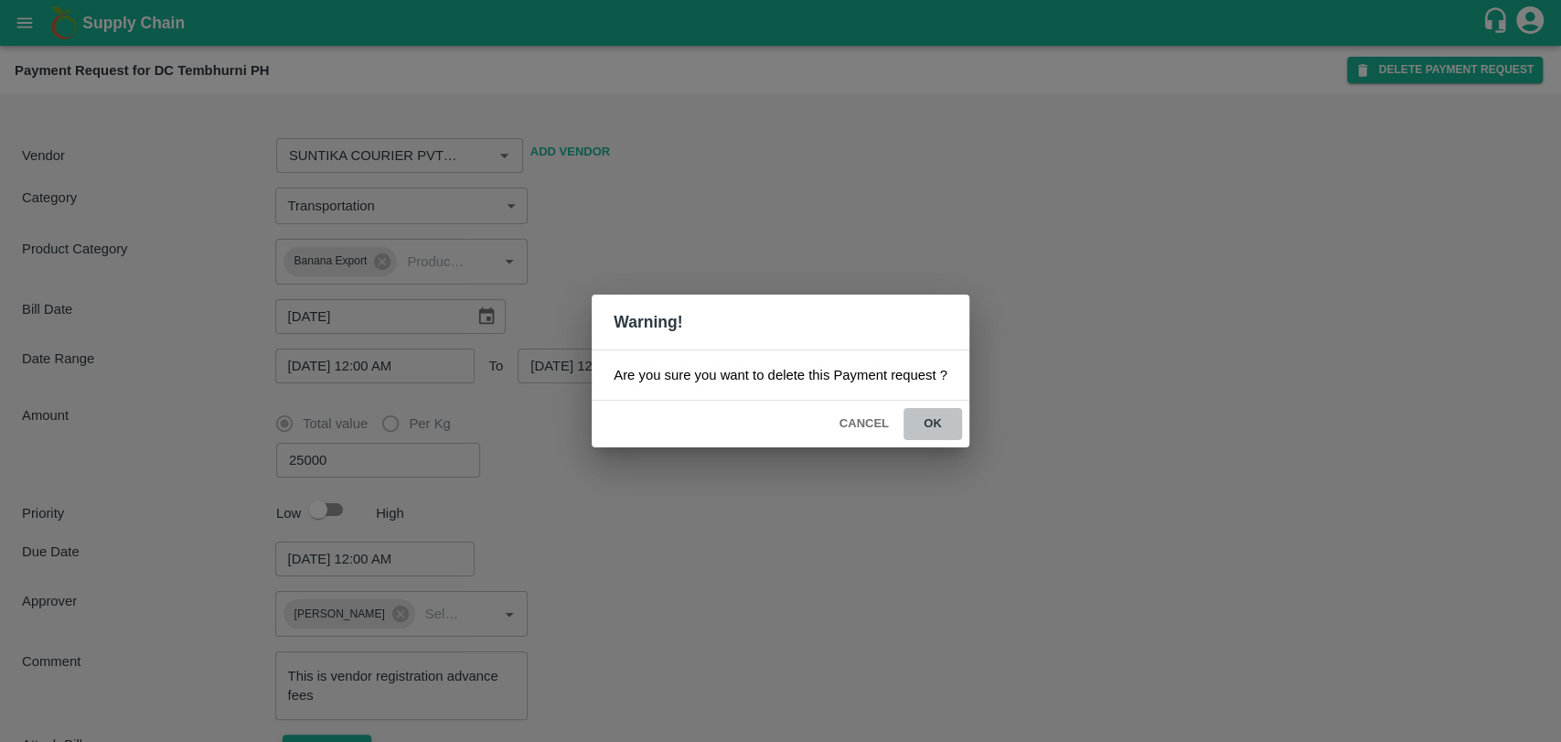
click at [929, 416] on button "ok" at bounding box center [932, 424] width 59 height 32
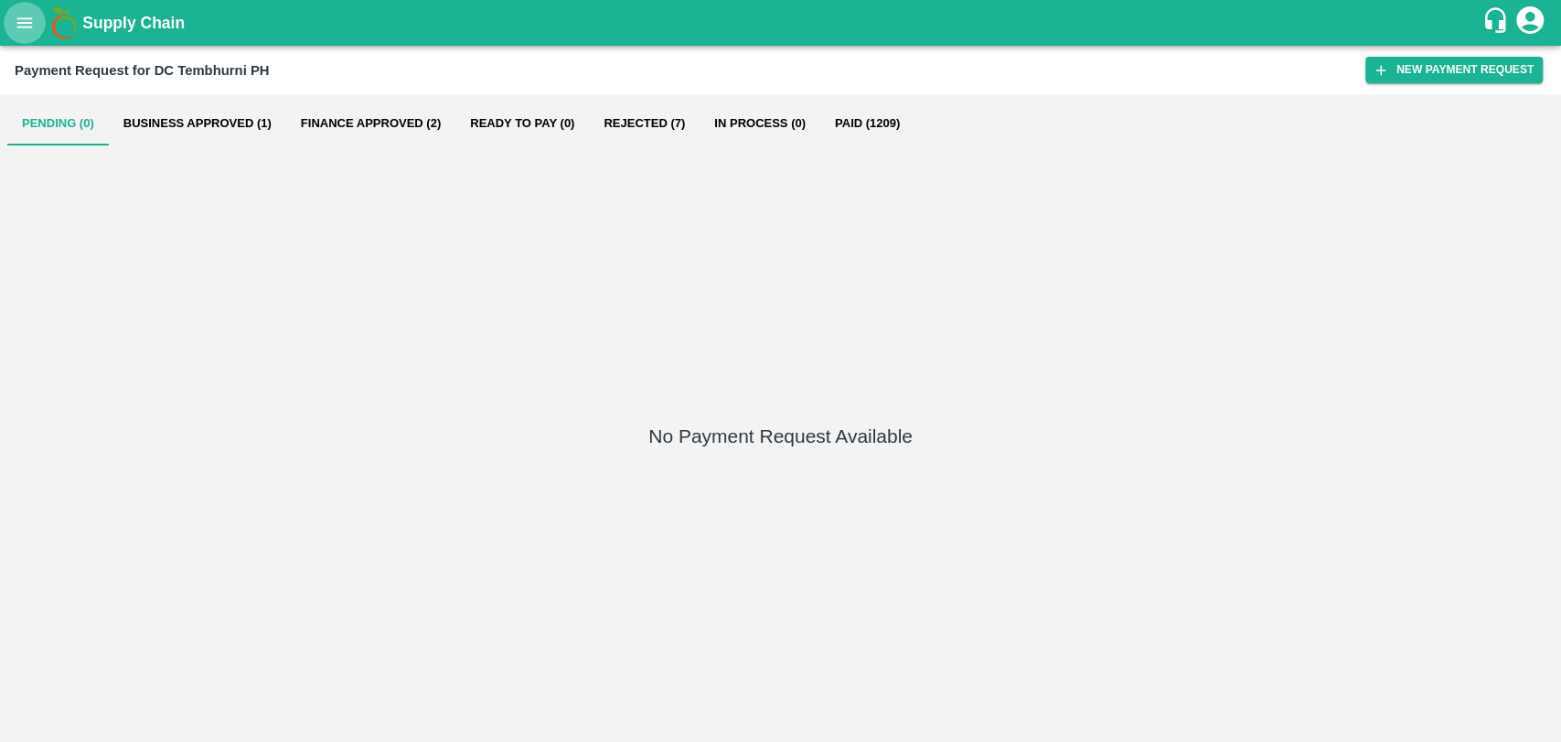
click at [22, 2] on button "open drawer" at bounding box center [25, 23] width 42 height 42
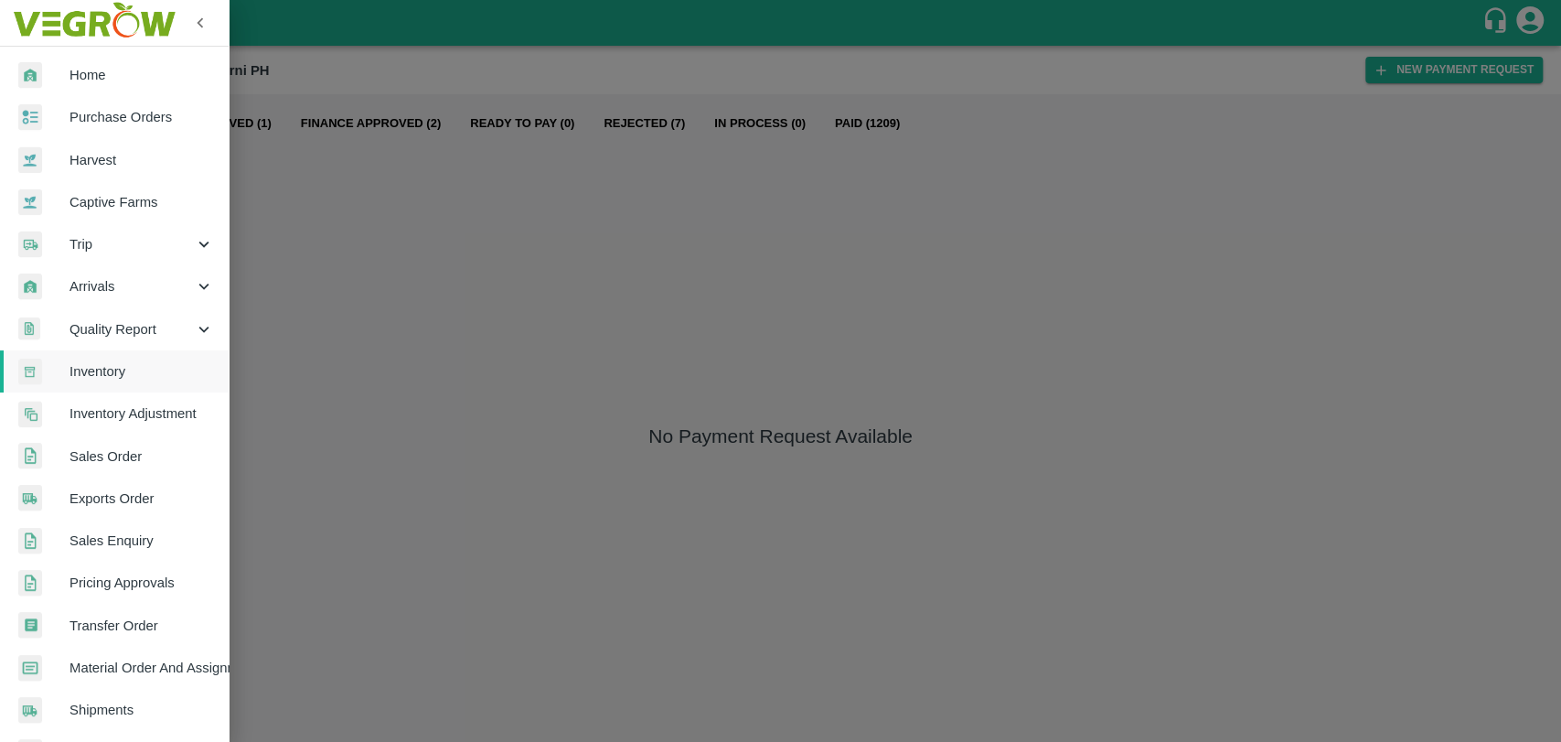
scroll to position [300, 0]
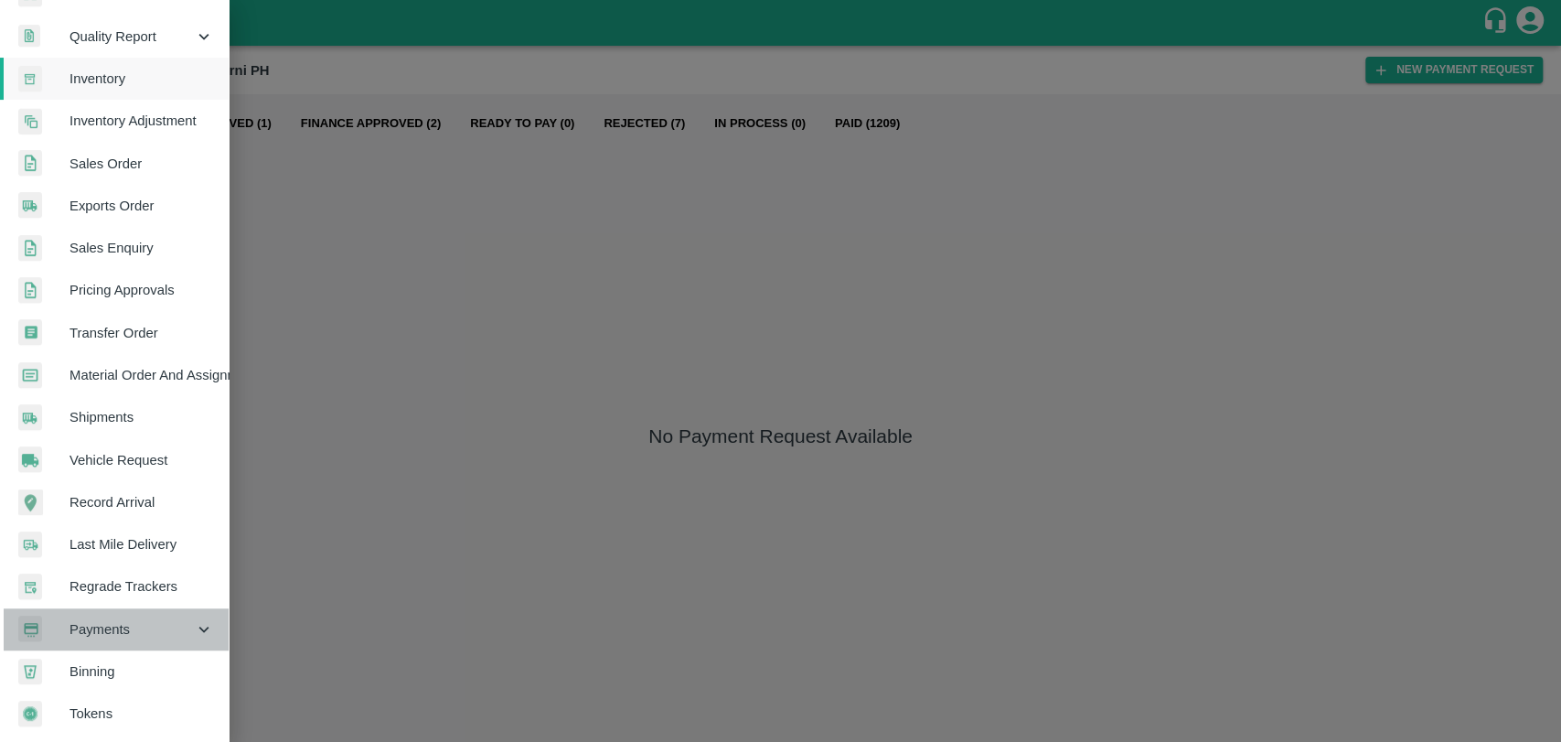
click at [127, 638] on div "Payments" at bounding box center [114, 629] width 229 height 42
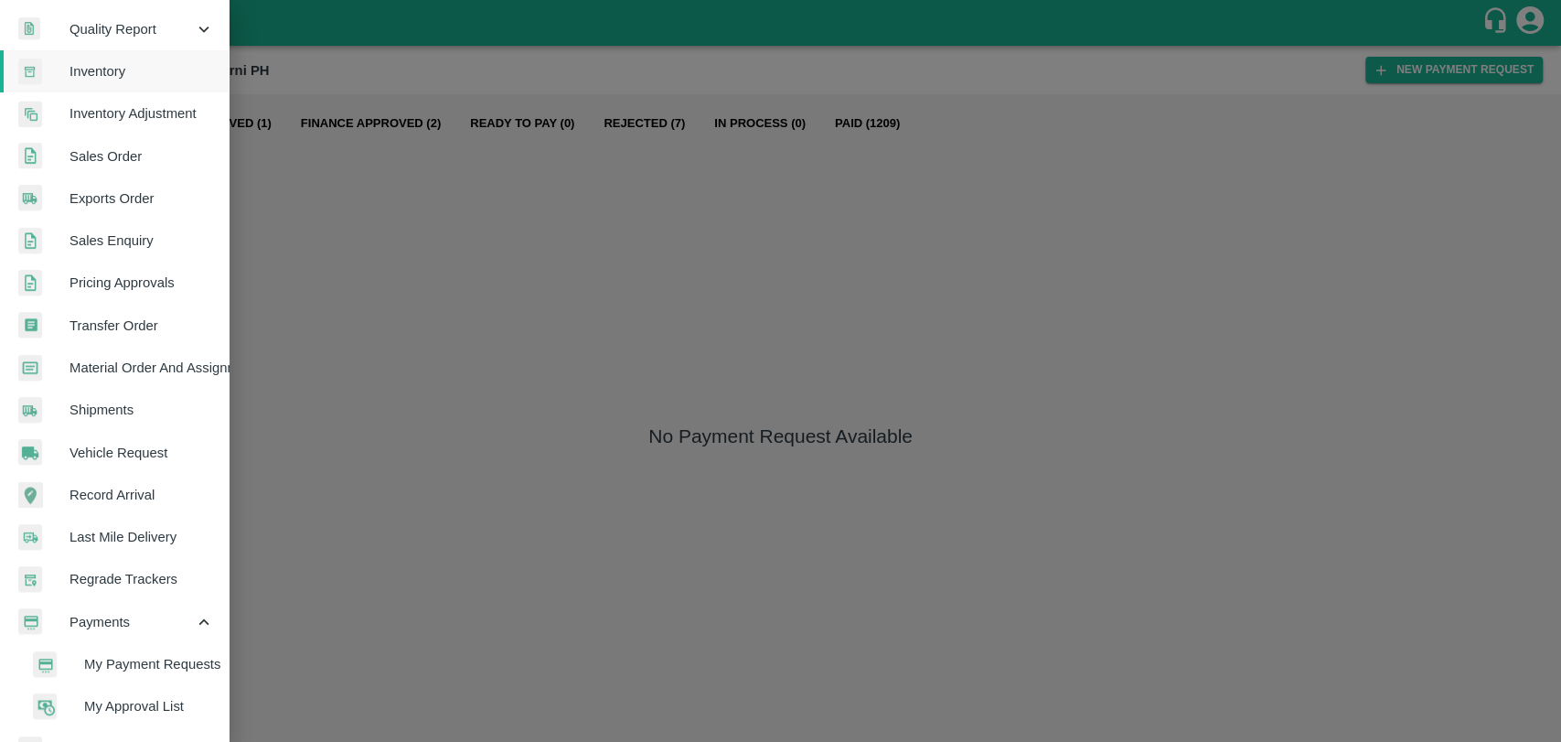
click at [128, 658] on span "My Payment Requests" at bounding box center [149, 664] width 130 height 20
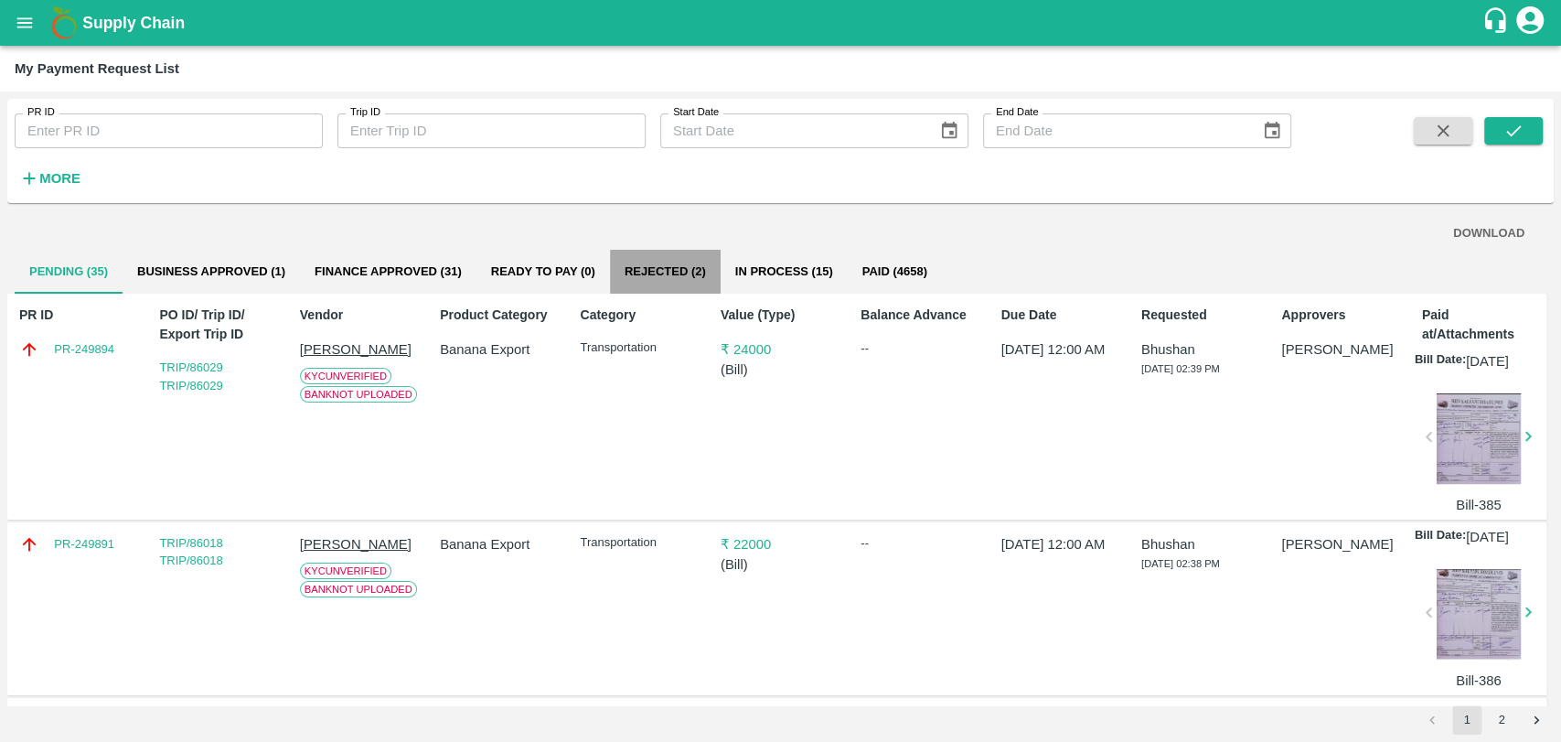
click at [659, 266] on button "Rejected (2)" at bounding box center [665, 272] width 111 height 44
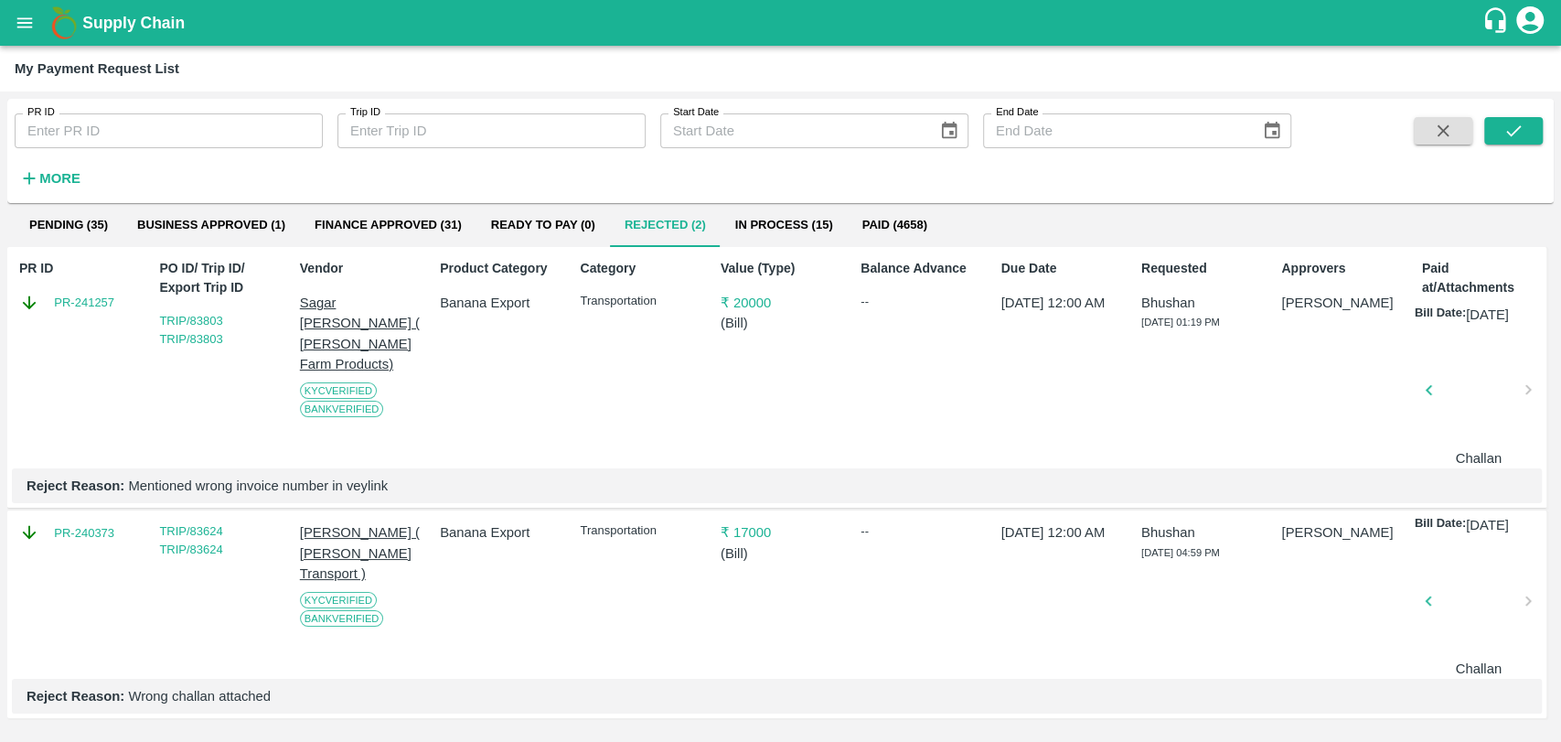
scroll to position [59, 0]
click at [112, 294] on link "PR-241257" at bounding box center [84, 303] width 60 height 18
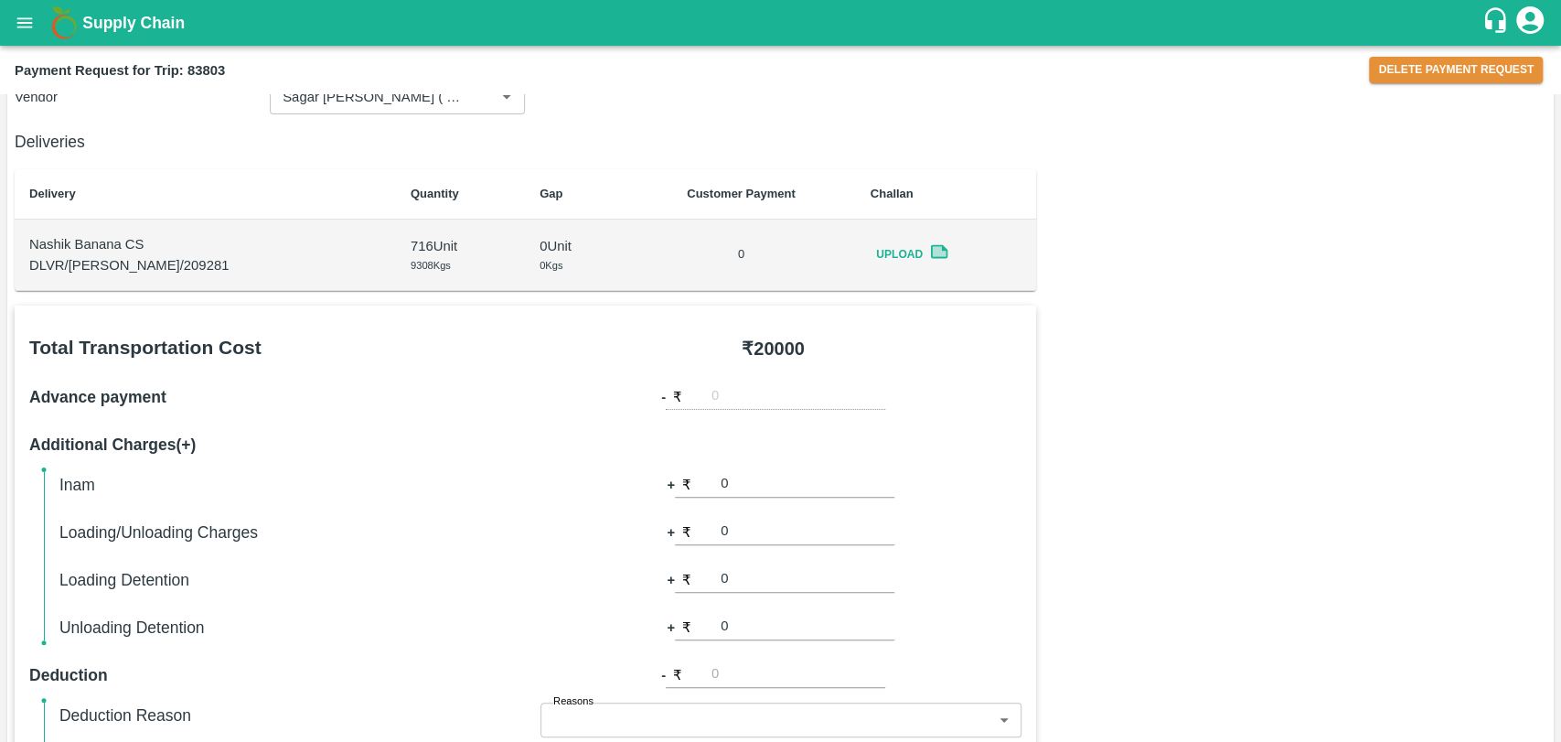
scroll to position [198, 0]
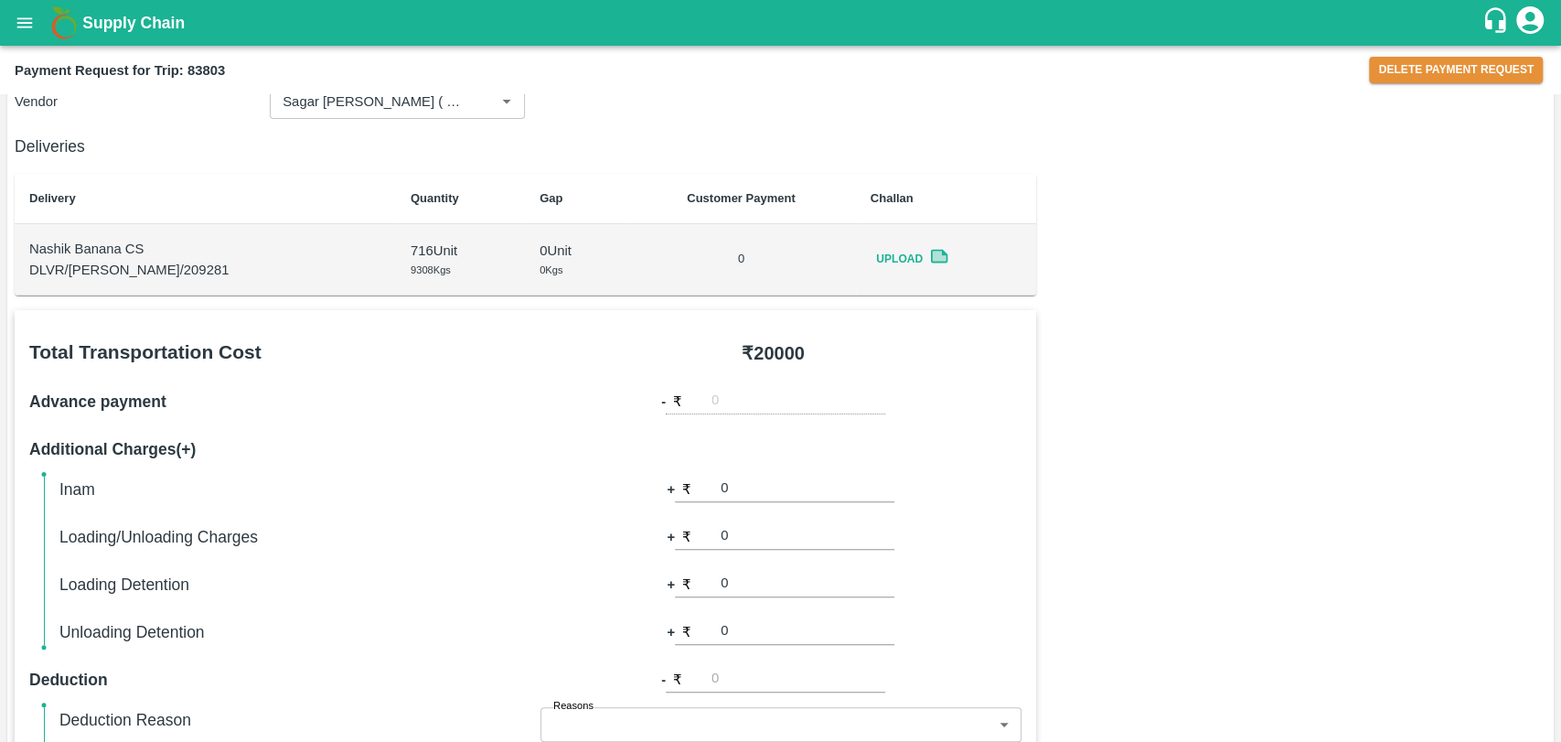
click at [932, 260] on icon at bounding box center [939, 256] width 14 height 10
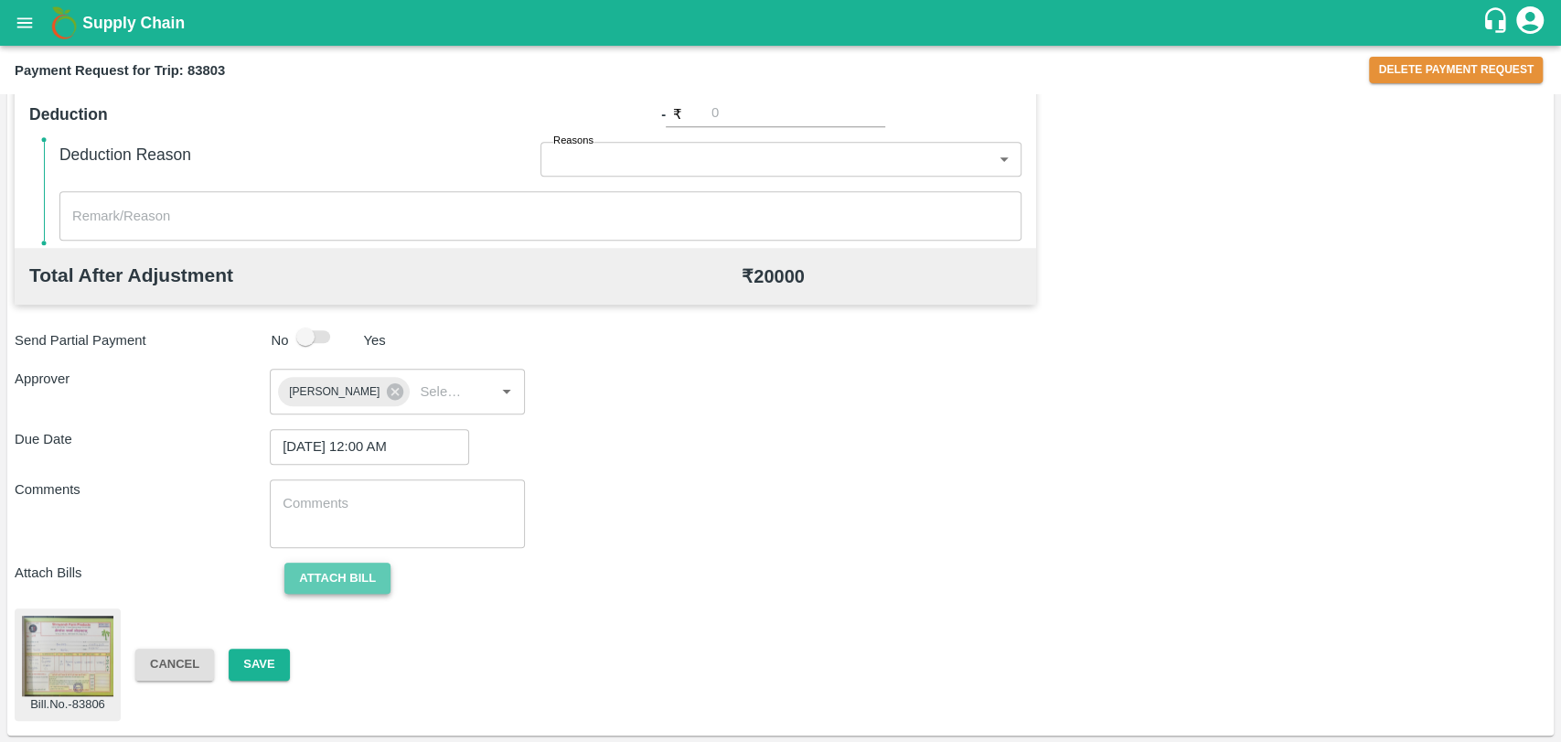
click at [293, 585] on button "Attach bill" at bounding box center [337, 578] width 106 height 32
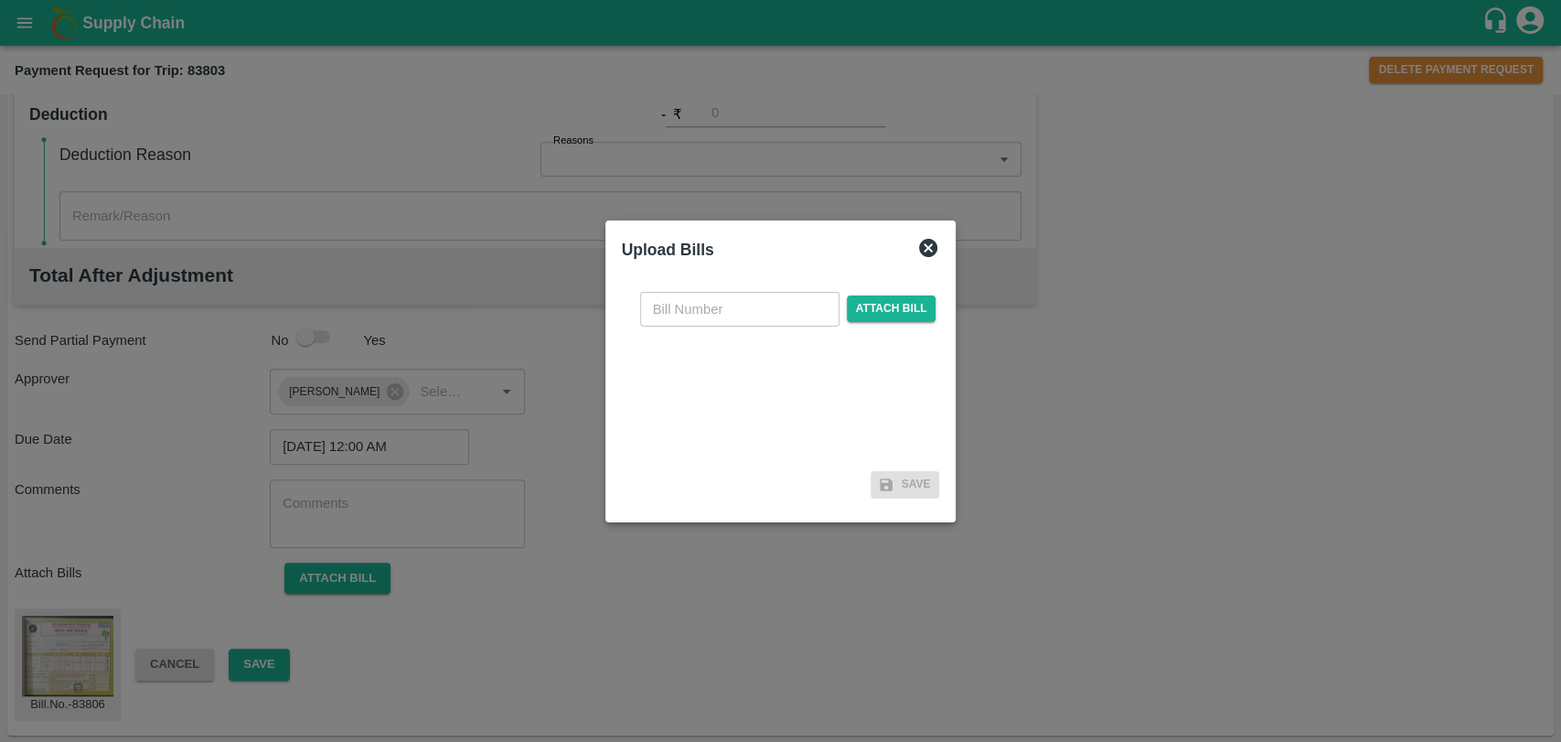
click at [710, 323] on input "text" at bounding box center [739, 309] width 199 height 35
click at [873, 311] on span "Attach bill" at bounding box center [892, 318] width 90 height 27
click at [0, 0] on input "Attach bill" at bounding box center [0, 0] width 0 height 0
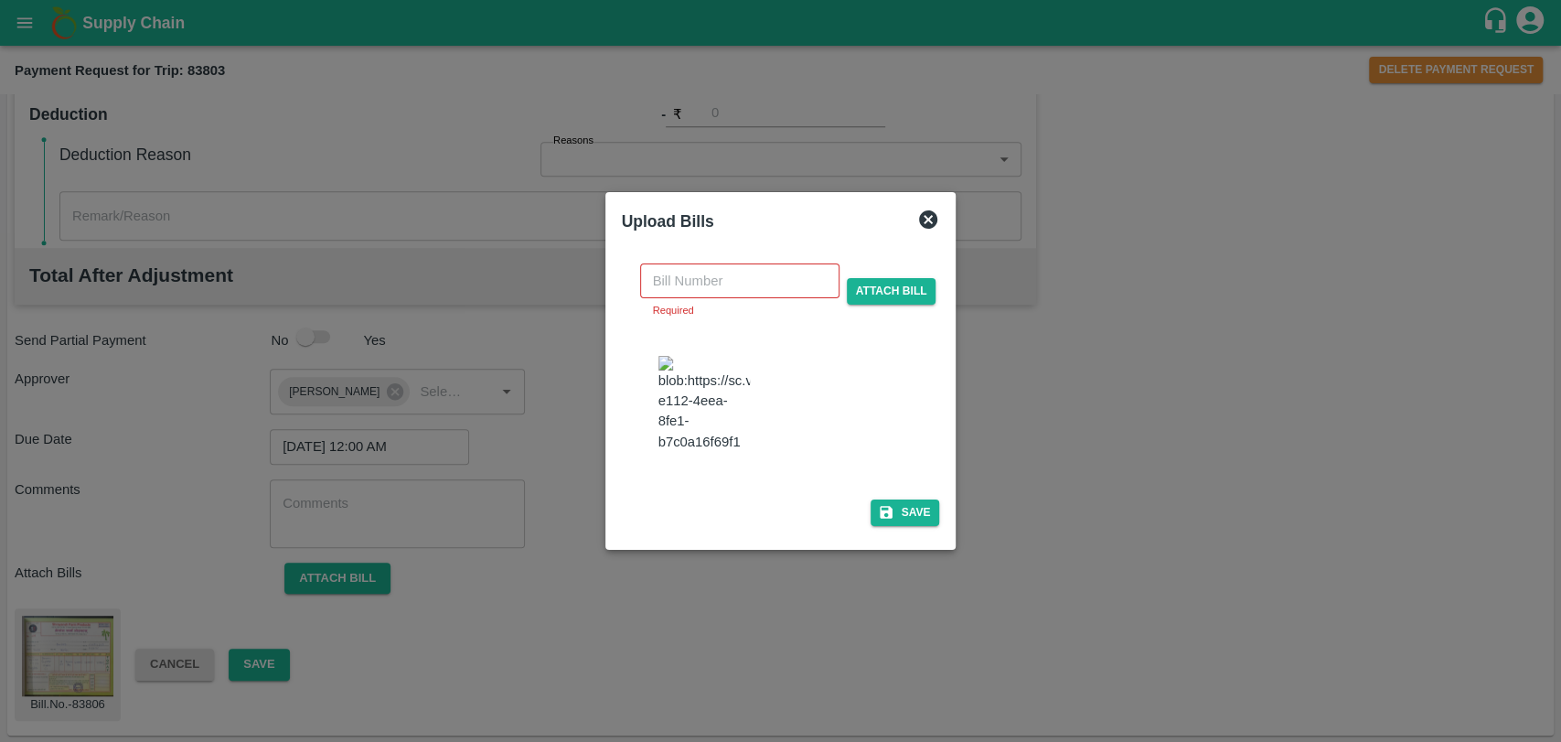
click at [716, 407] on img at bounding box center [703, 404] width 91 height 96
click at [694, 289] on input "text" at bounding box center [739, 280] width 199 height 35
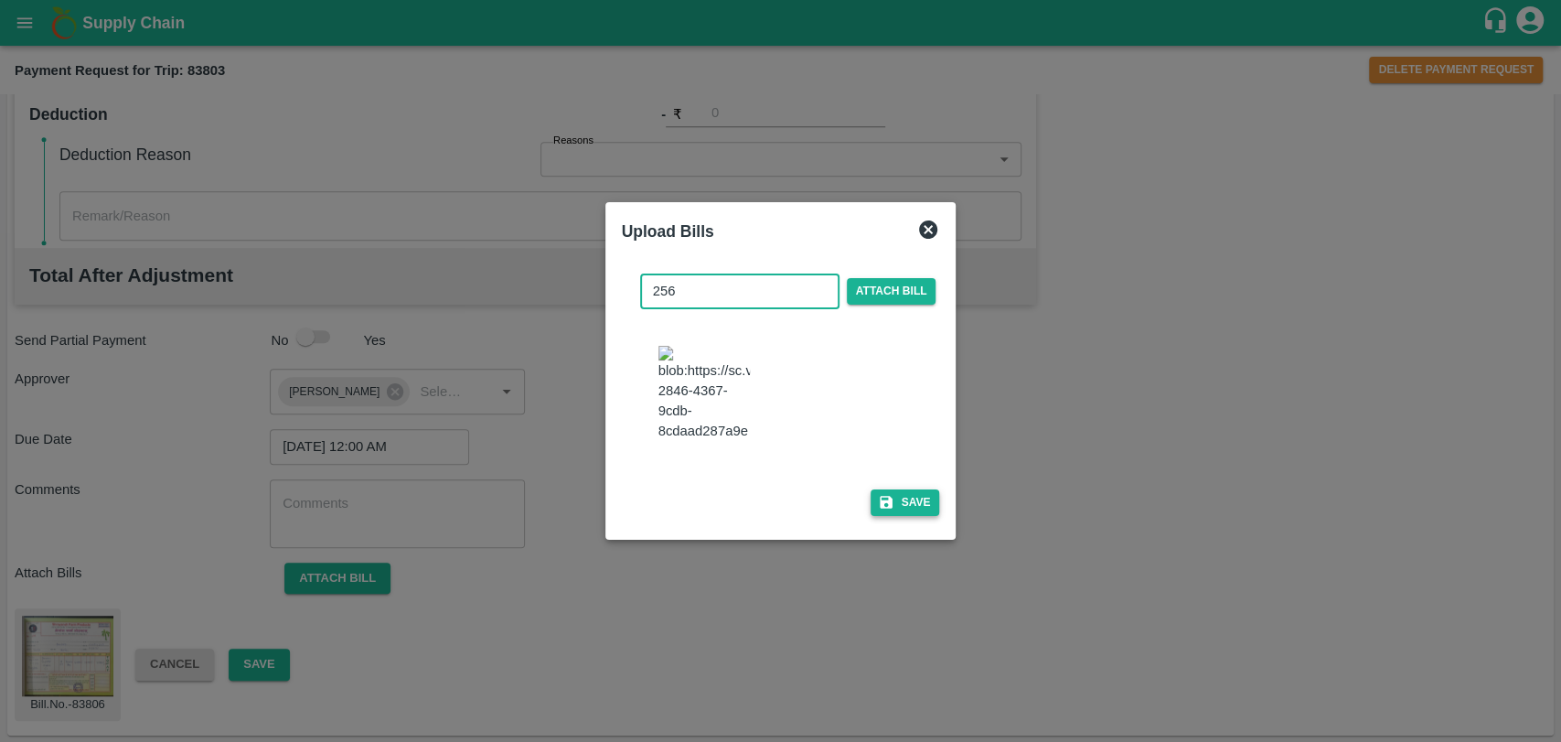
type input "256"
click at [892, 506] on button "Save" at bounding box center [905, 502] width 69 height 27
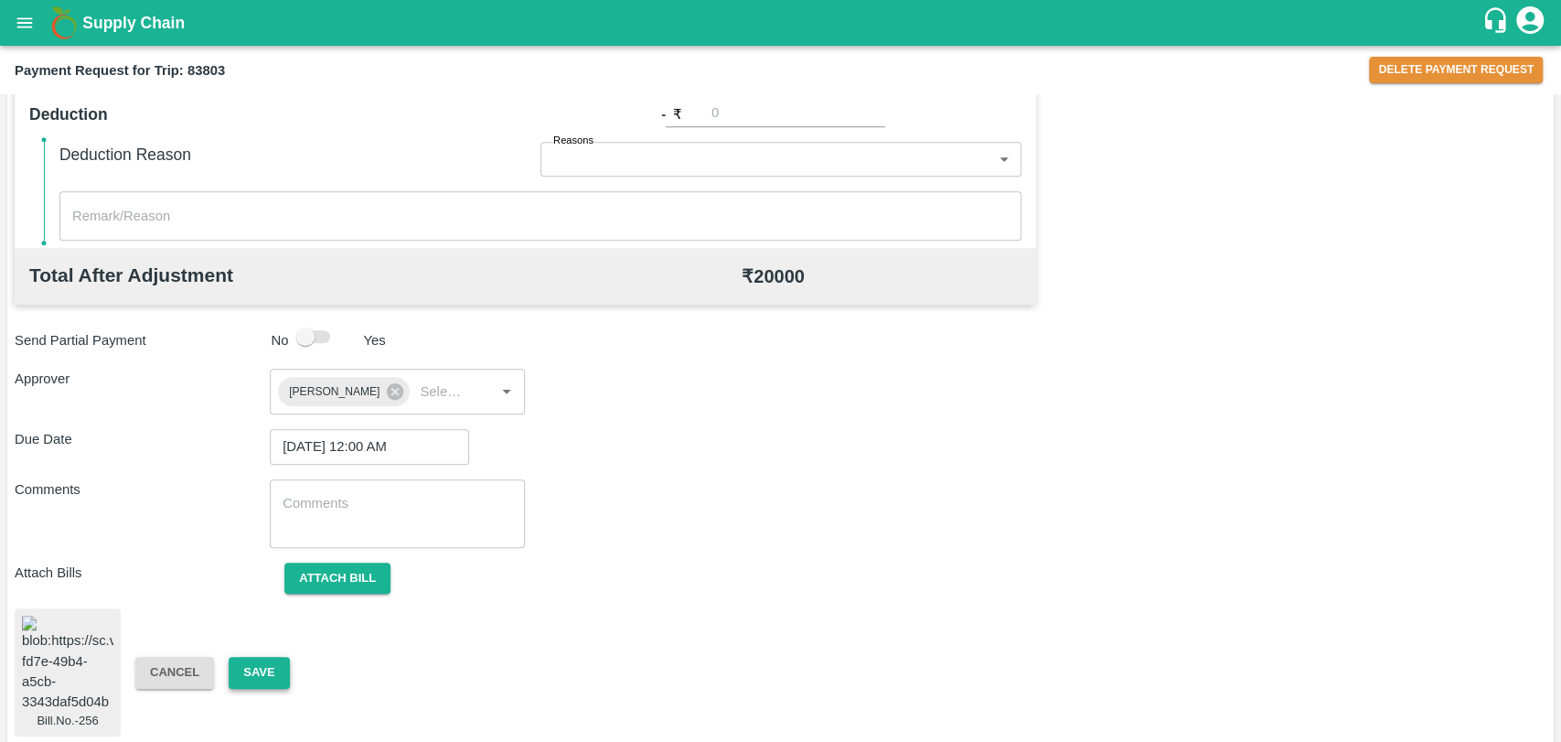
click at [240, 662] on button "Save" at bounding box center [259, 673] width 60 height 32
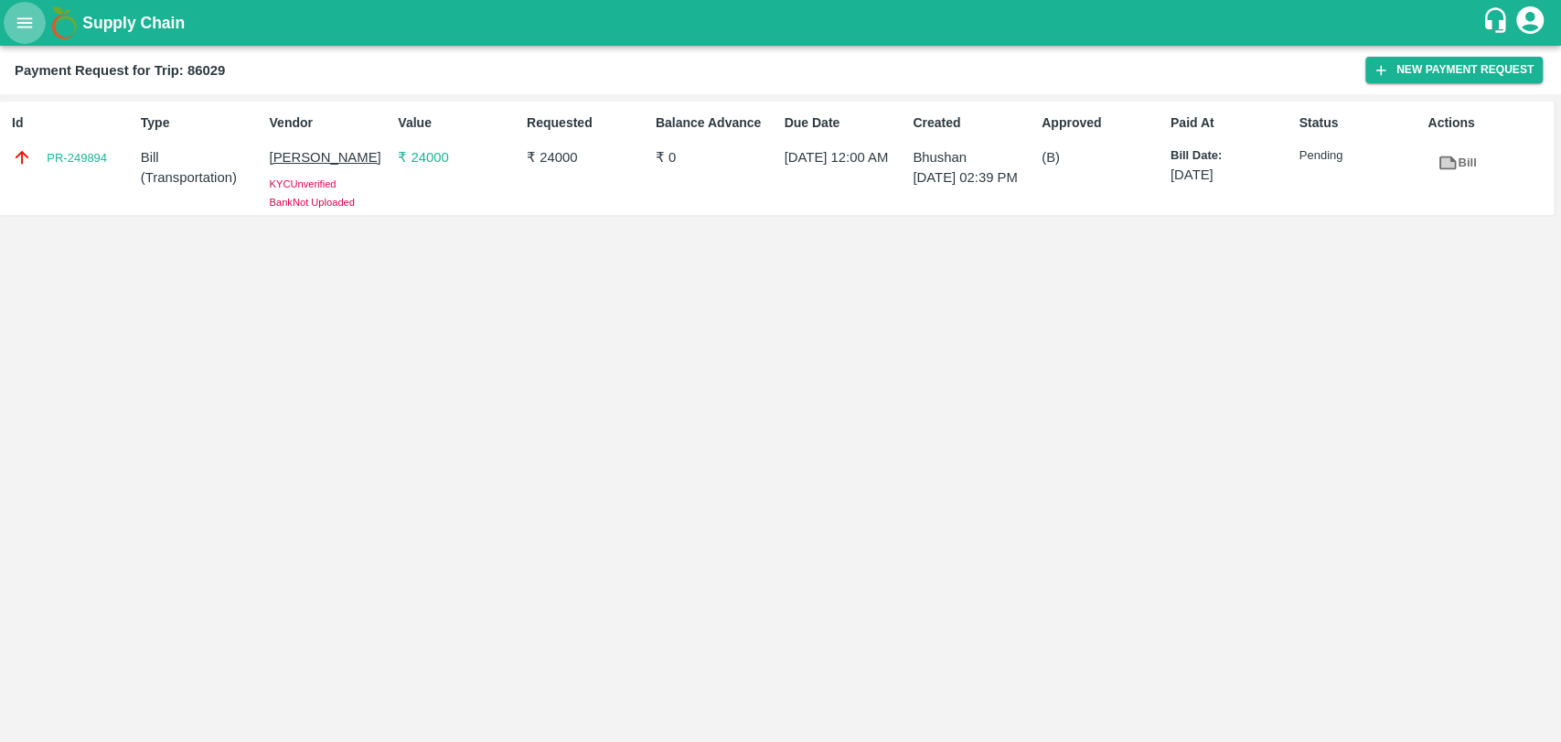
click at [32, 31] on icon "open drawer" at bounding box center [25, 23] width 20 height 20
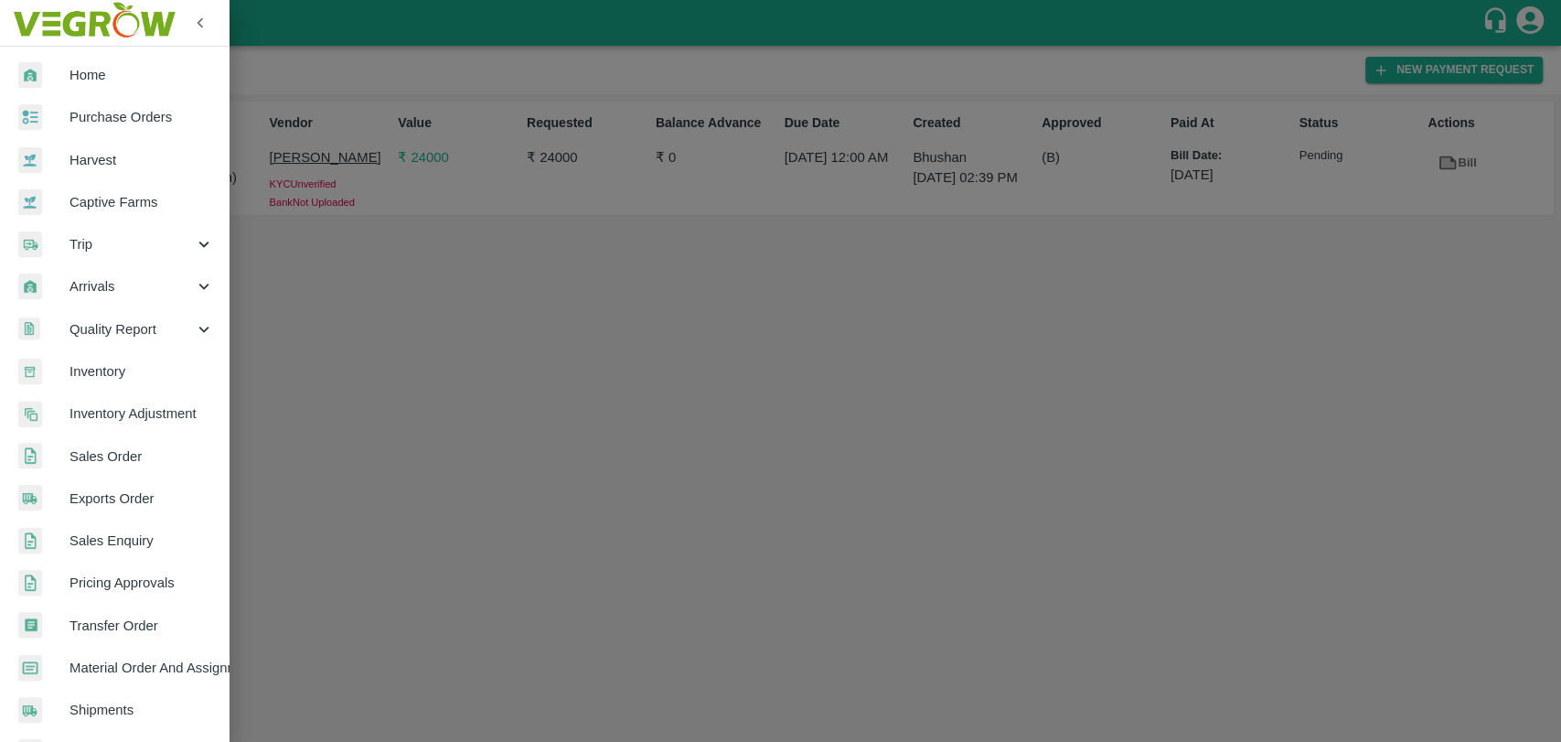
scroll to position [300, 0]
